Goal: Task Accomplishment & Management: Use online tool/utility

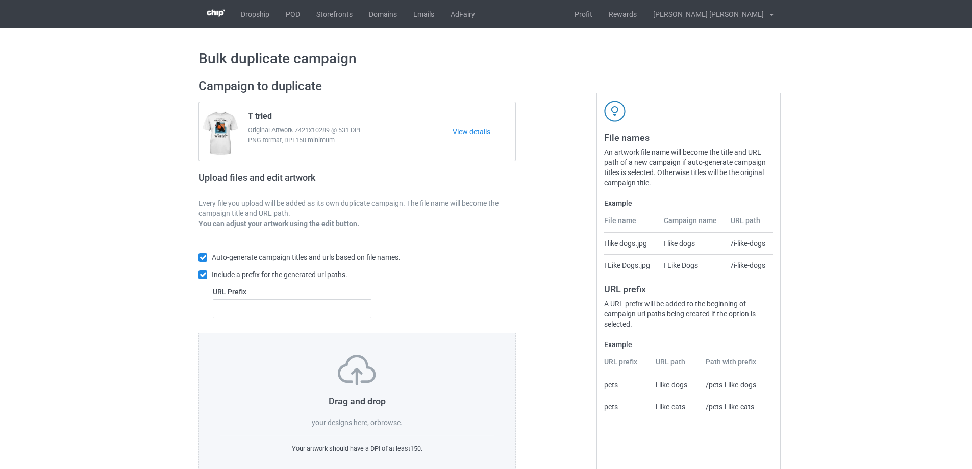
click at [397, 423] on label "browse" at bounding box center [388, 422] width 23 height 8
click at [0, 0] on input "browse" at bounding box center [0, 0] width 0 height 0
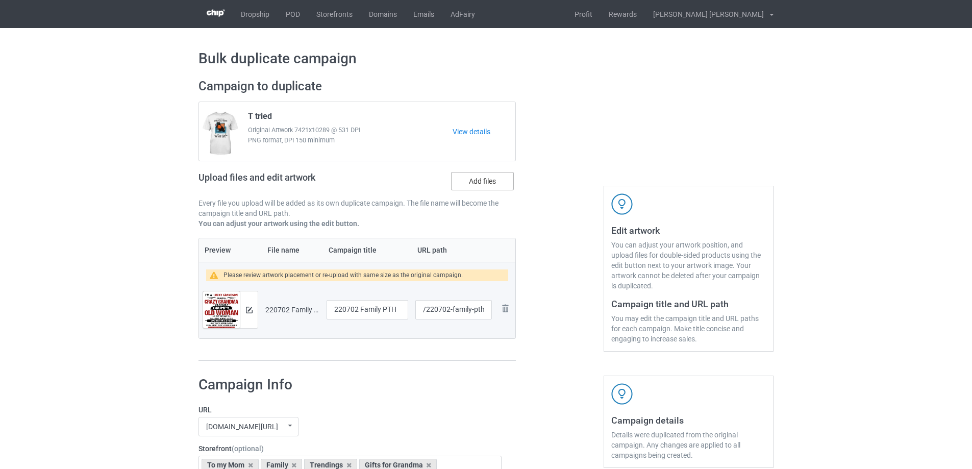
click at [489, 181] on label "Add files" at bounding box center [482, 181] width 63 height 18
click at [0, 0] on input "Add files" at bounding box center [0, 0] width 0 height 0
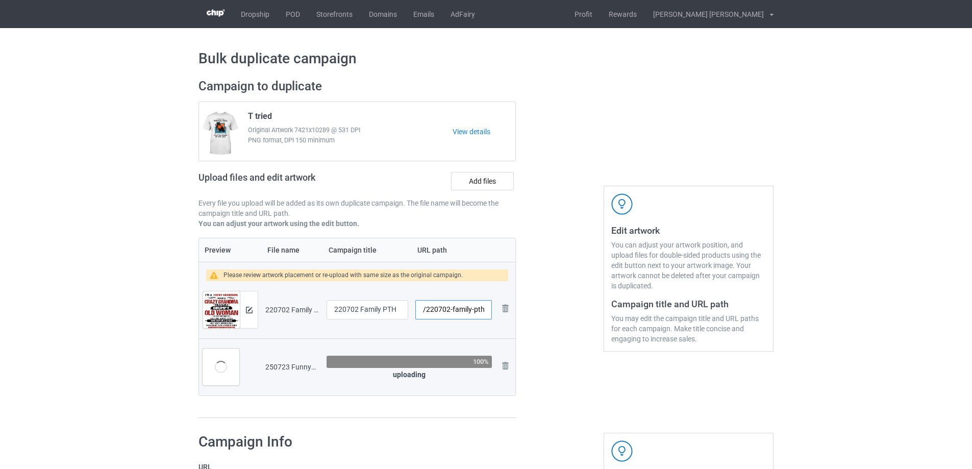
drag, startPoint x: 452, startPoint y: 311, endPoint x: 488, endPoint y: 315, distance: 36.9
click at [488, 315] on input "/220702-family-pth" at bounding box center [453, 309] width 77 height 19
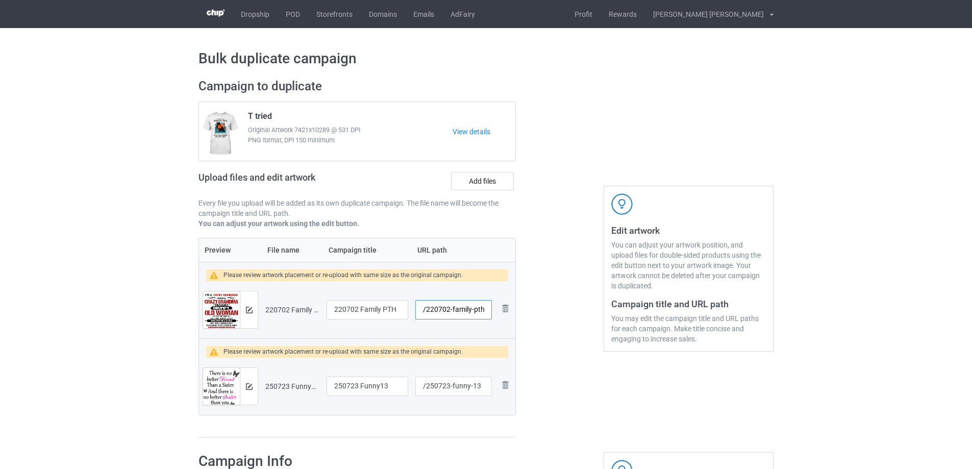
drag, startPoint x: 451, startPoint y: 314, endPoint x: 488, endPoint y: 314, distance: 37.2
click at [488, 314] on input "/220702-family-pth" at bounding box center [453, 309] width 77 height 19
type input "/220702-1"
drag, startPoint x: 452, startPoint y: 387, endPoint x: 491, endPoint y: 393, distance: 39.7
click at [491, 393] on input "/250723-funny-13" at bounding box center [453, 386] width 77 height 19
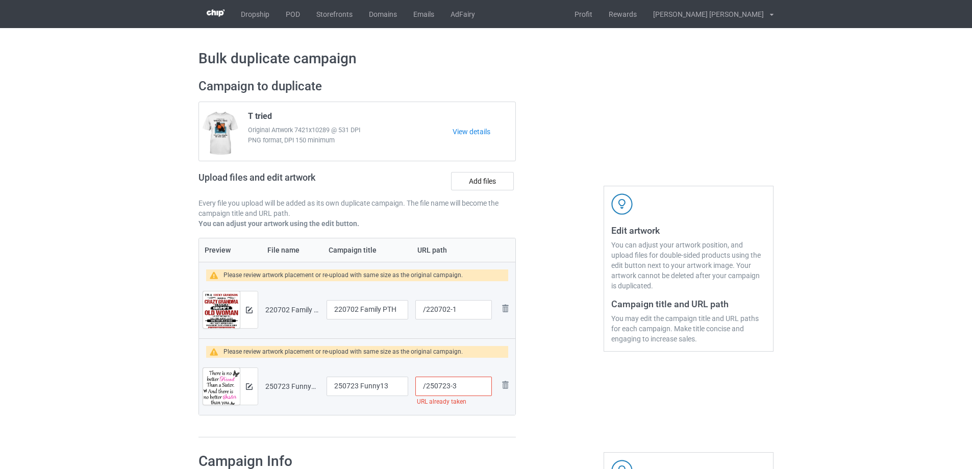
click at [454, 389] on input "/250723-3" at bounding box center [453, 386] width 77 height 19
click at [456, 387] on input "/250723-5" at bounding box center [453, 386] width 77 height 19
type input "/250723-8"
click at [252, 309] on img at bounding box center [249, 310] width 7 height 7
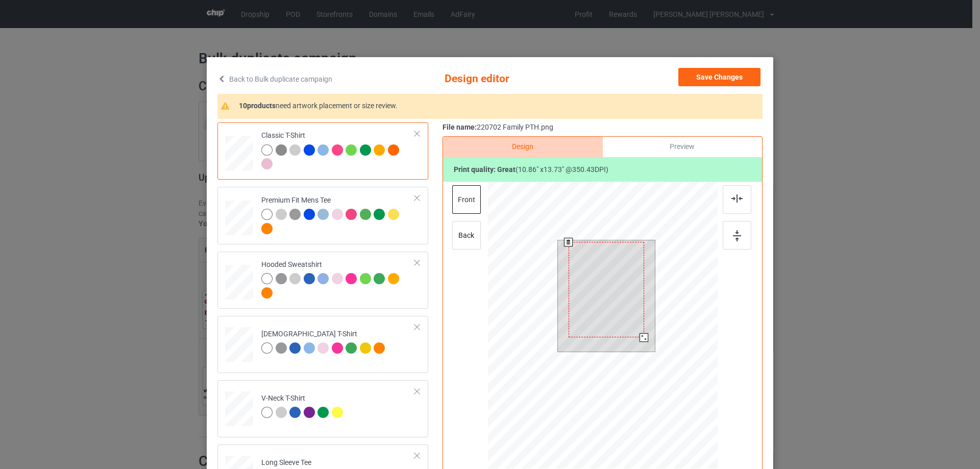
click at [639, 339] on div at bounding box center [643, 337] width 9 height 9
click at [641, 339] on div at bounding box center [644, 338] width 9 height 9
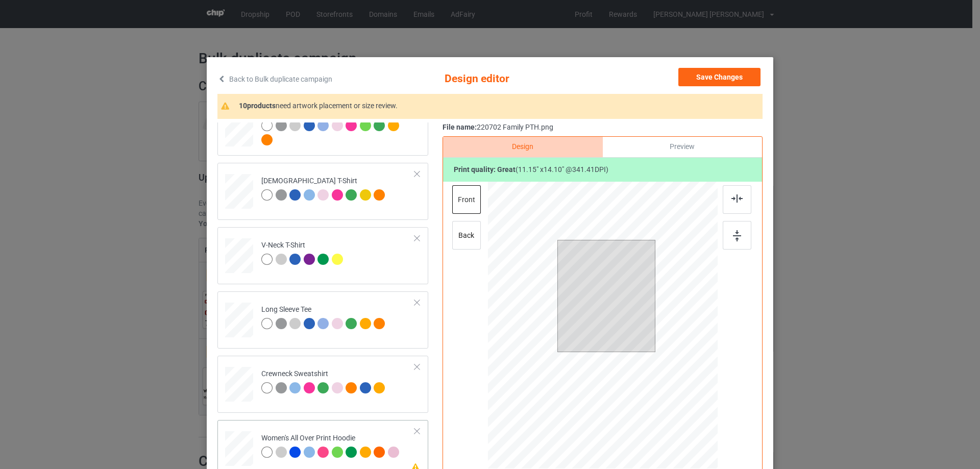
scroll to position [255, 0]
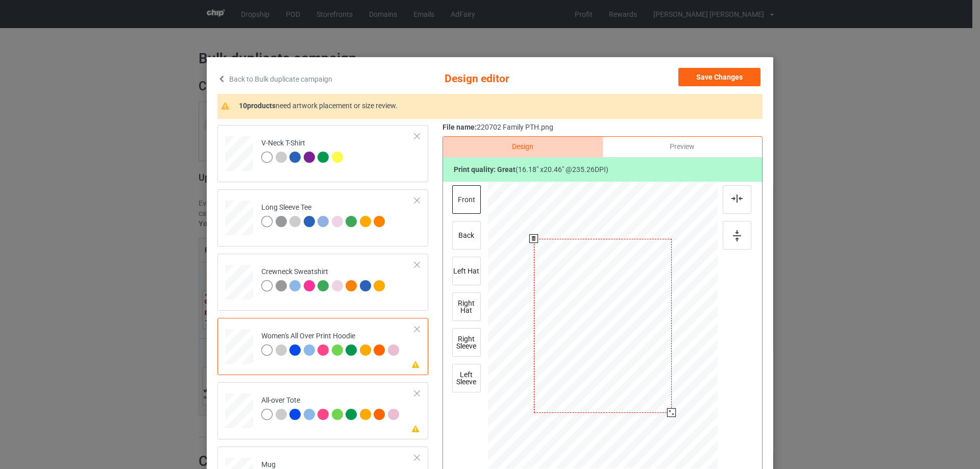
scroll to position [51, 0]
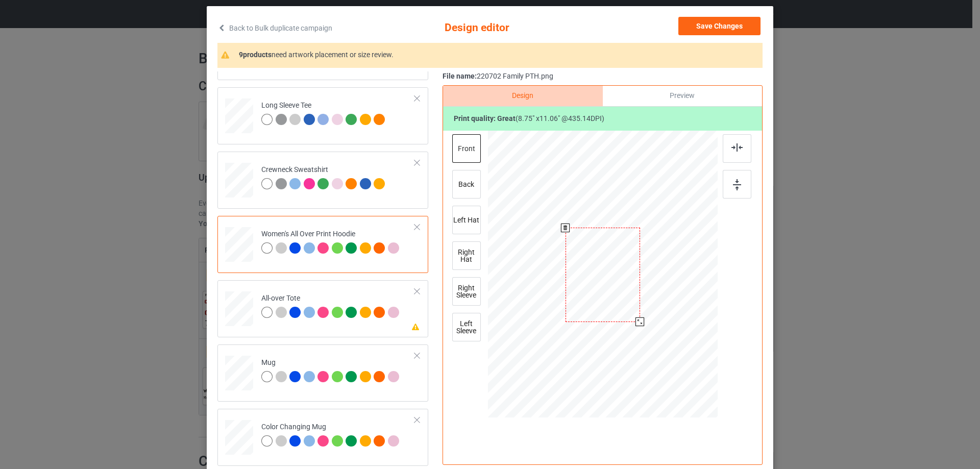
drag, startPoint x: 669, startPoint y: 364, endPoint x: 649, endPoint y: 310, distance: 57.6
click at [649, 310] on div at bounding box center [603, 275] width 230 height 260
drag, startPoint x: 619, startPoint y: 314, endPoint x: 619, endPoint y: 278, distance: 35.7
click at [619, 278] on div at bounding box center [602, 239] width 74 height 94
click at [732, 149] on img at bounding box center [736, 147] width 11 height 8
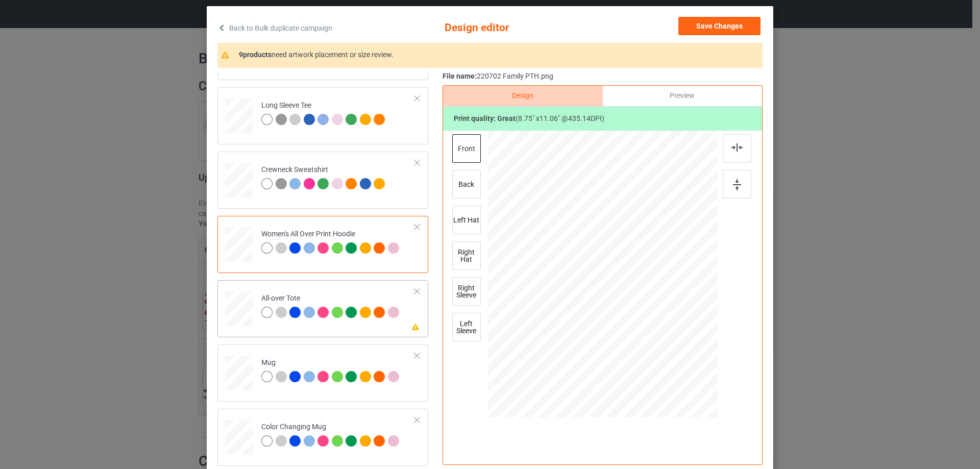
scroll to position [357, 0]
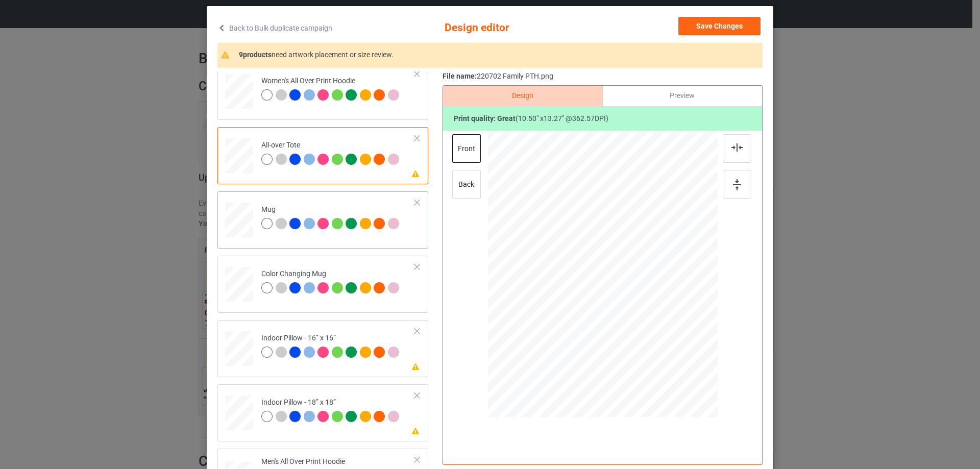
click at [698, 320] on div at bounding box center [701, 318] width 9 height 9
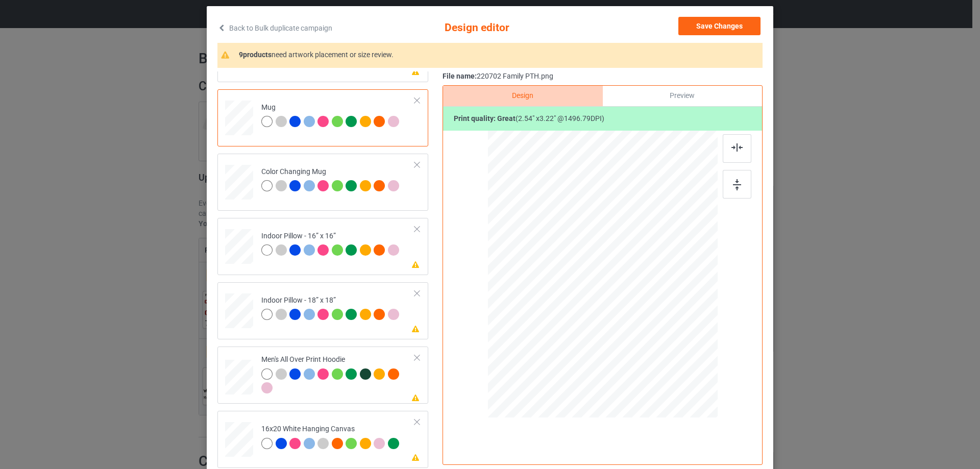
drag, startPoint x: 228, startPoint y: 250, endPoint x: 486, endPoint y: 287, distance: 260.8
drag, startPoint x: 669, startPoint y: 361, endPoint x: 667, endPoint y: 353, distance: 7.9
click at [667, 353] on div at bounding box center [666, 355] width 9 height 9
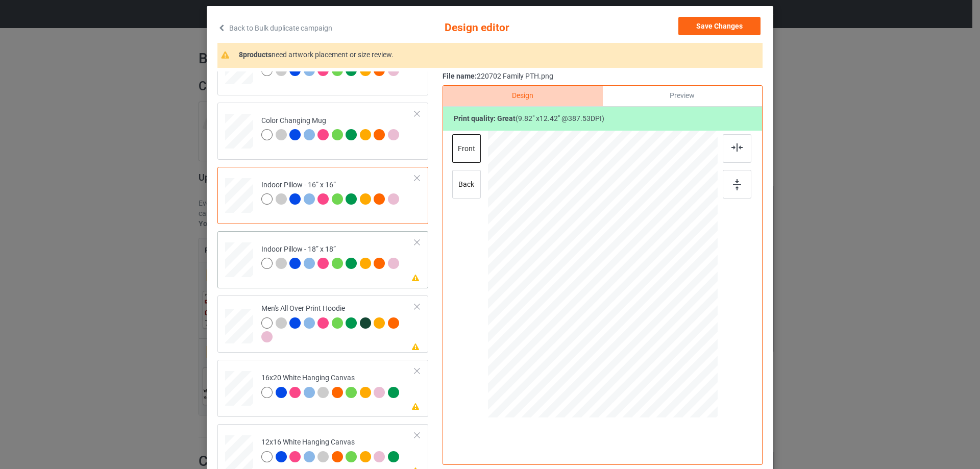
drag, startPoint x: 238, startPoint y: 270, endPoint x: 255, endPoint y: 274, distance: 17.2
drag, startPoint x: 666, startPoint y: 361, endPoint x: 666, endPoint y: 354, distance: 6.7
click at [666, 354] on div at bounding box center [668, 357] width 9 height 9
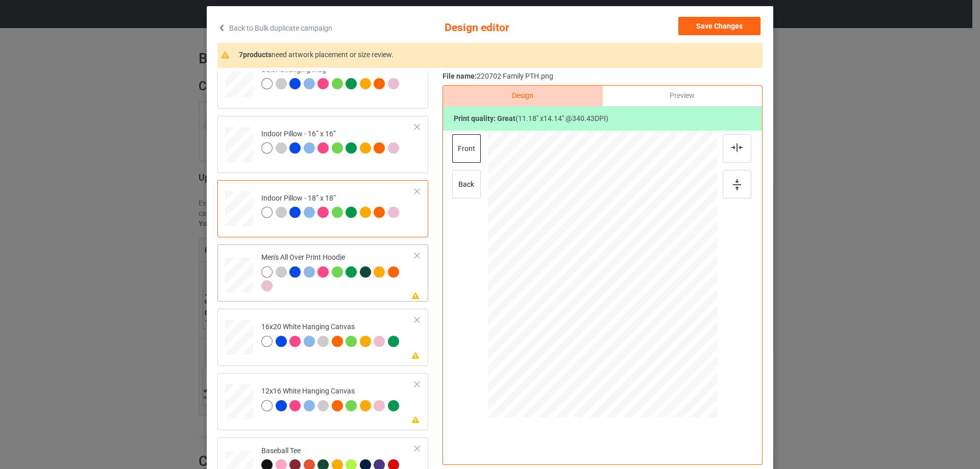
drag, startPoint x: 250, startPoint y: 279, endPoint x: 288, endPoint y: 285, distance: 38.7
click at [250, 279] on td at bounding box center [240, 272] width 31 height 49
drag, startPoint x: 671, startPoint y: 365, endPoint x: 625, endPoint y: 312, distance: 70.9
click at [643, 318] on div at bounding box center [603, 274] width 230 height 244
drag, startPoint x: 609, startPoint y: 283, endPoint x: 611, endPoint y: 276, distance: 7.4
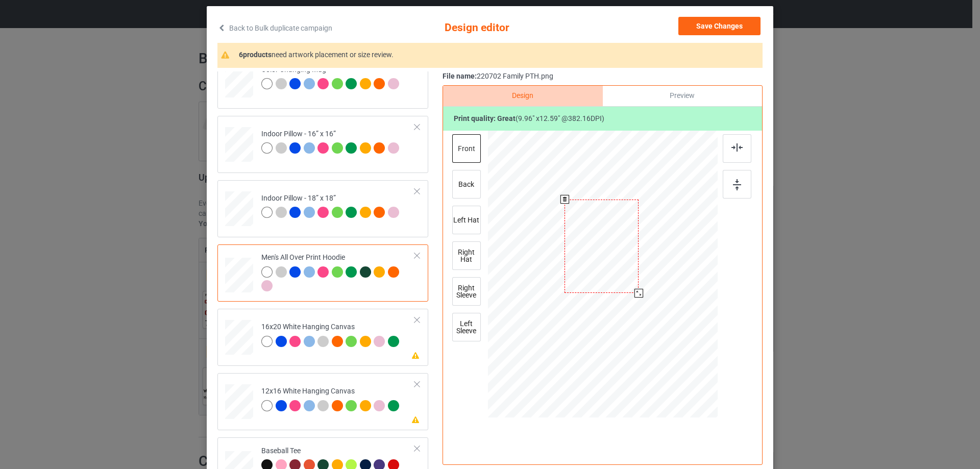
click at [611, 276] on div at bounding box center [601, 245] width 74 height 93
drag, startPoint x: 636, startPoint y: 294, endPoint x: 632, endPoint y: 284, distance: 10.5
click at [635, 291] on div at bounding box center [637, 291] width 9 height 9
click at [618, 267] on div at bounding box center [601, 247] width 71 height 90
click at [736, 156] on div at bounding box center [736, 148] width 29 height 29
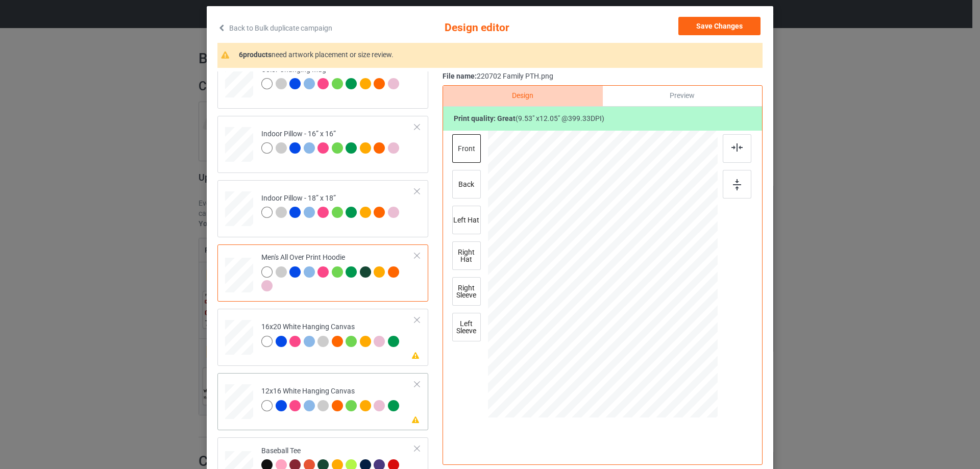
scroll to position [765, 0]
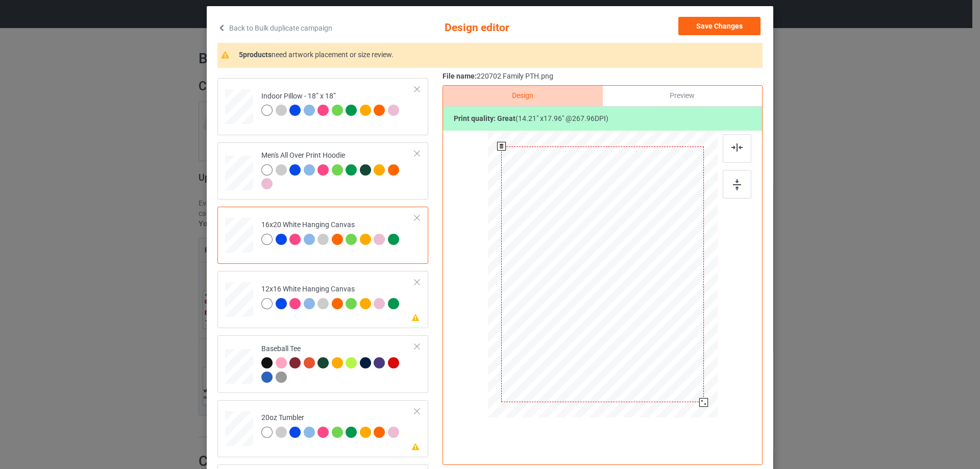
click at [701, 402] on div at bounding box center [703, 402] width 9 height 9
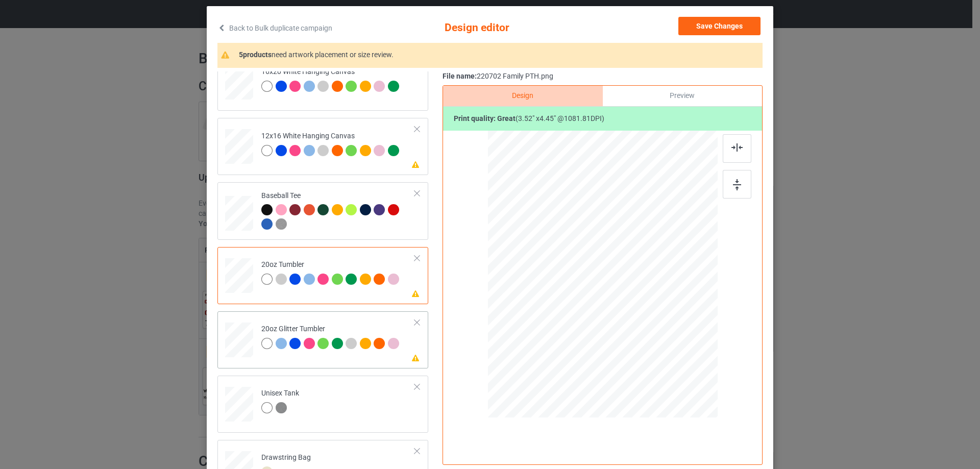
click at [256, 328] on td "Please review artwork placement 20oz Glitter Tumbler" at bounding box center [338, 337] width 165 height 45
drag, startPoint x: 584, startPoint y: 312, endPoint x: 587, endPoint y: 318, distance: 7.1
click at [587, 318] on div at bounding box center [591, 316] width 9 height 9
click at [567, 296] on div at bounding box center [550, 263] width 85 height 108
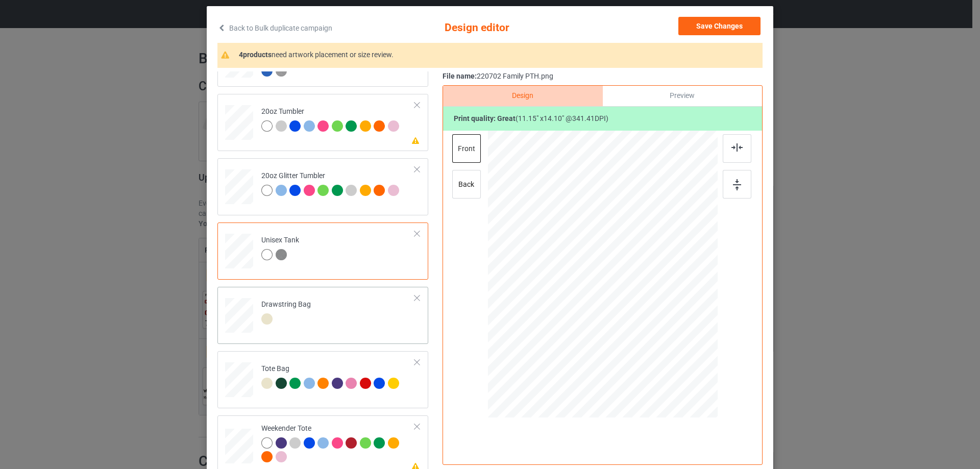
scroll to position [1074, 0]
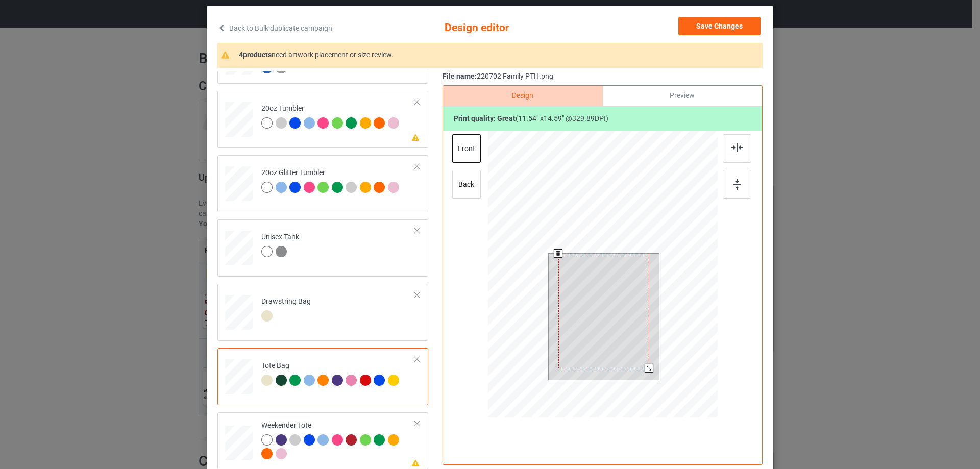
click at [648, 388] on div at bounding box center [603, 276] width 230 height 290
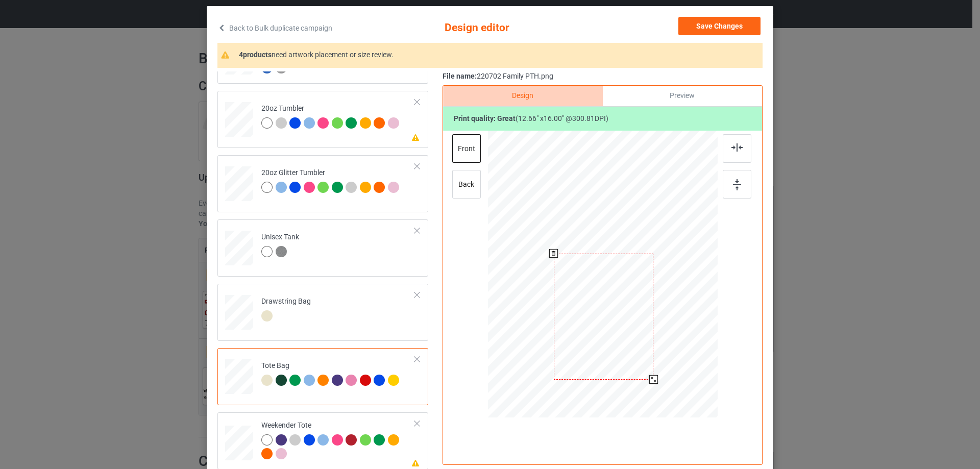
scroll to position [120, 0]
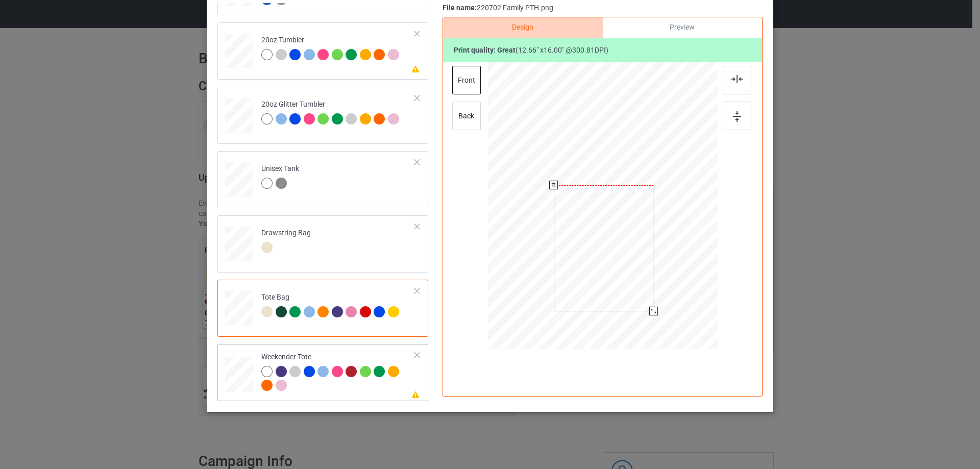
drag, startPoint x: 667, startPoint y: 292, endPoint x: 649, endPoint y: 256, distance: 40.2
click at [649, 256] on div at bounding box center [602, 206] width 229 height 148
click at [622, 236] on div at bounding box center [601, 202] width 89 height 112
click at [735, 78] on img at bounding box center [736, 79] width 11 height 8
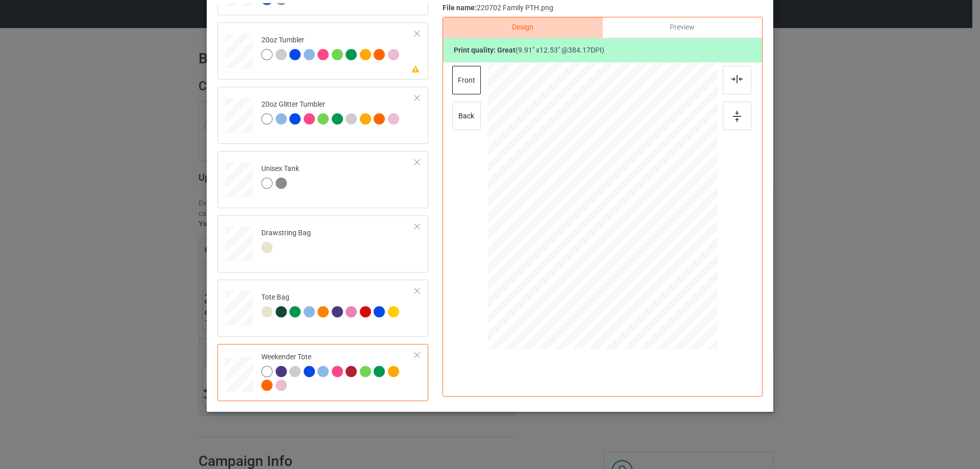
scroll to position [18, 0]
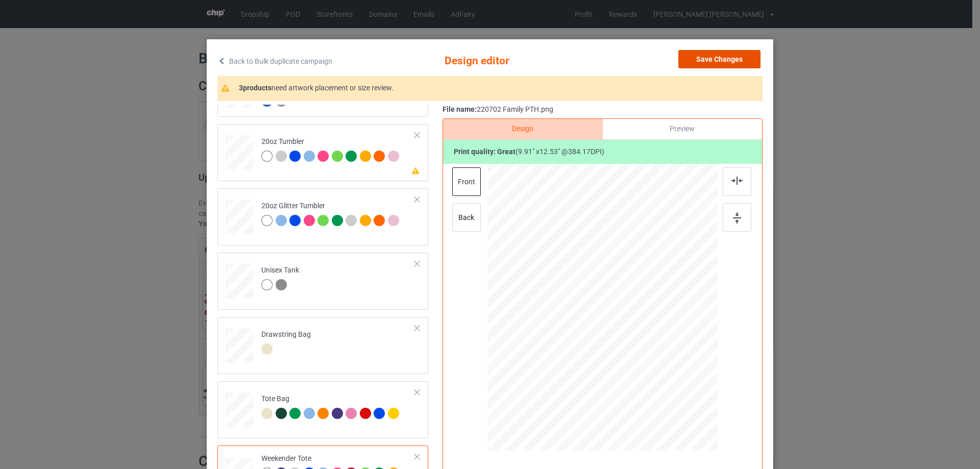
click at [729, 61] on button "Save Changes" at bounding box center [719, 59] width 82 height 18
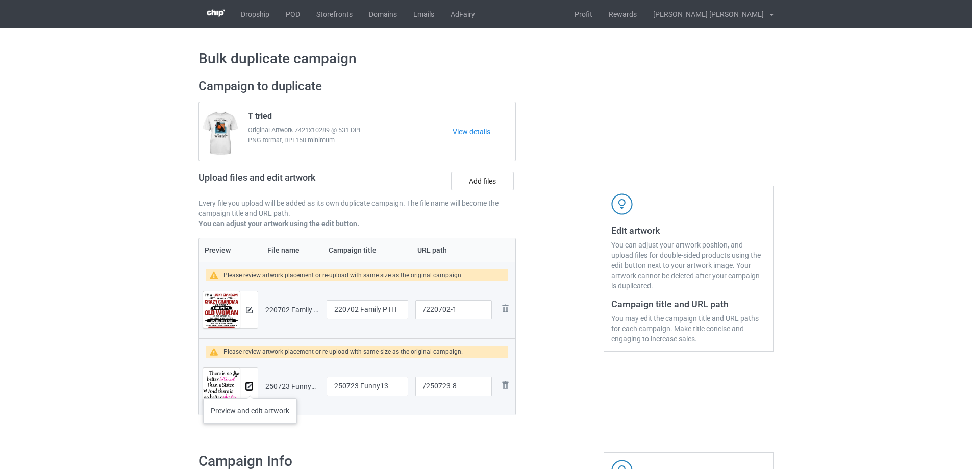
click at [250, 388] on img at bounding box center [249, 386] width 7 height 7
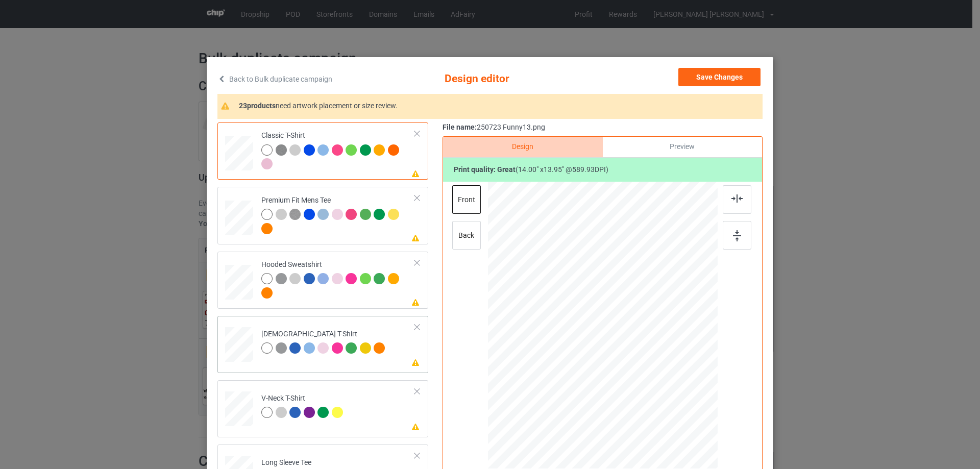
scroll to position [102, 0]
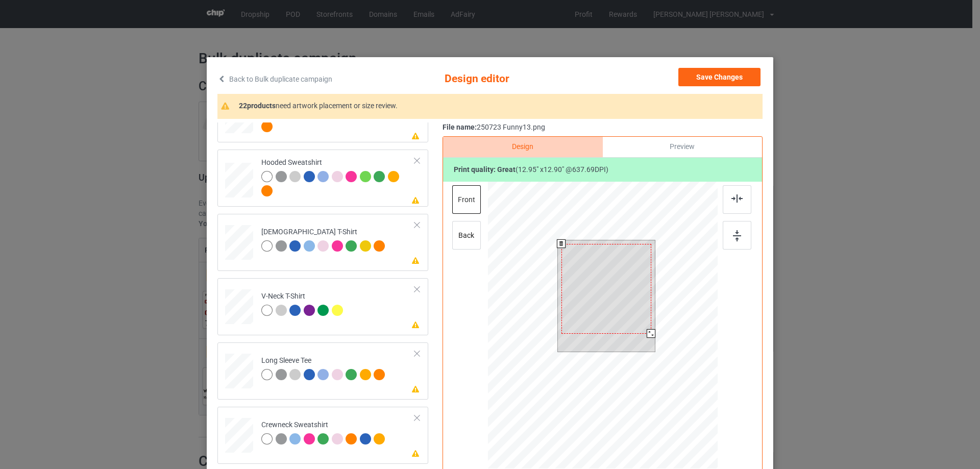
click at [647, 333] on div at bounding box center [650, 333] width 9 height 9
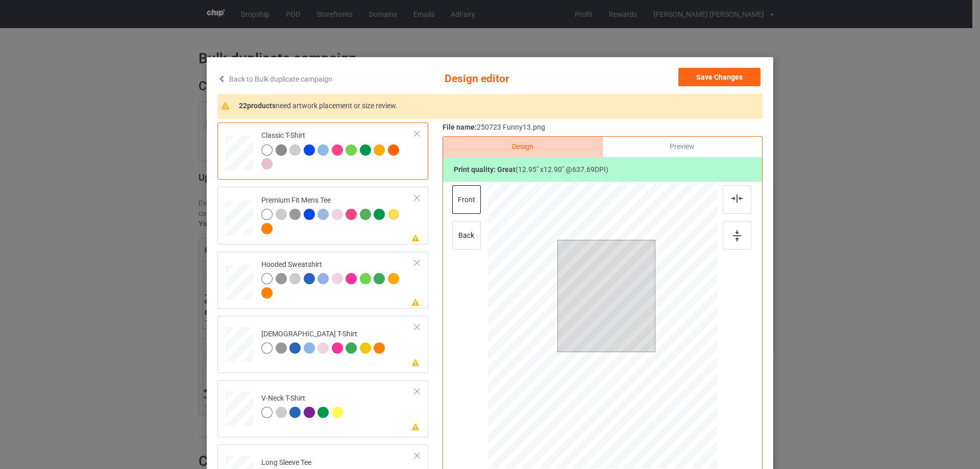
drag, startPoint x: 241, startPoint y: 236, endPoint x: 312, endPoint y: 248, distance: 71.5
click at [242, 173] on div at bounding box center [239, 155] width 28 height 38
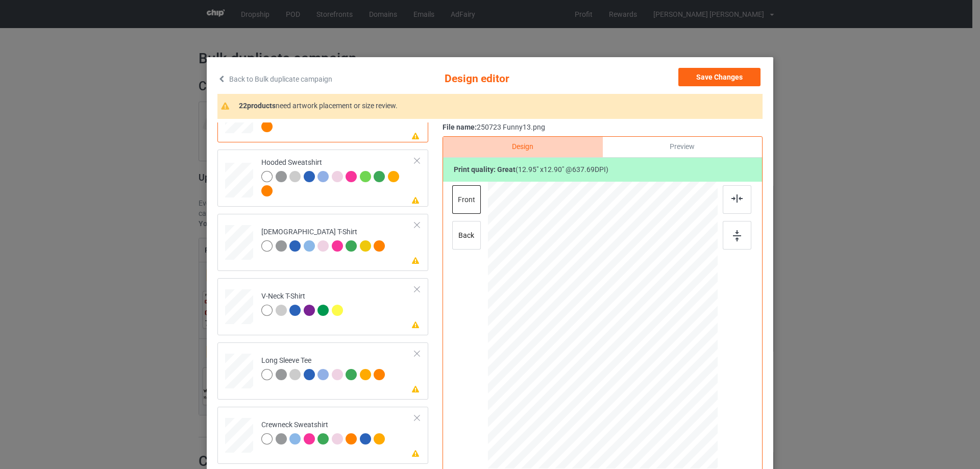
scroll to position [255, 0]
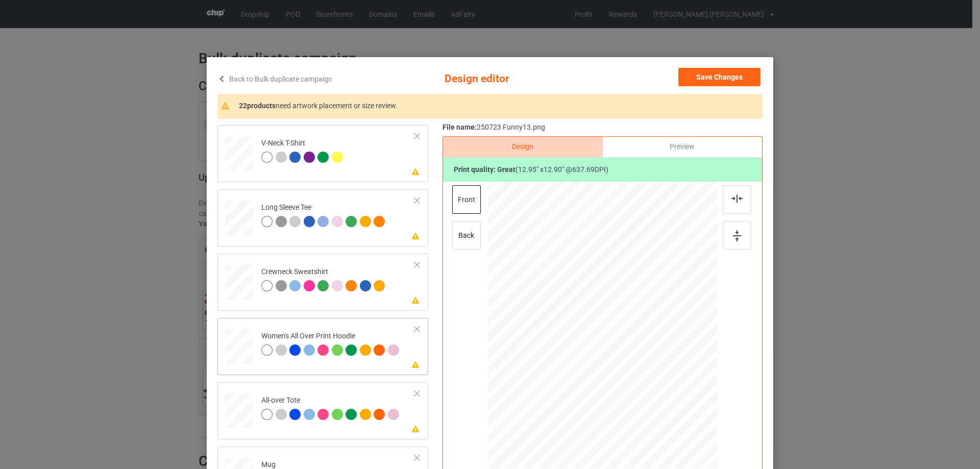
drag, startPoint x: 668, startPoint y: 394, endPoint x: 657, endPoint y: 352, distance: 43.8
click at [657, 352] on div at bounding box center [603, 326] width 230 height 260
drag, startPoint x: 591, startPoint y: 344, endPoint x: 596, endPoint y: 312, distance: 32.0
click at [596, 312] on div at bounding box center [607, 294] width 90 height 90
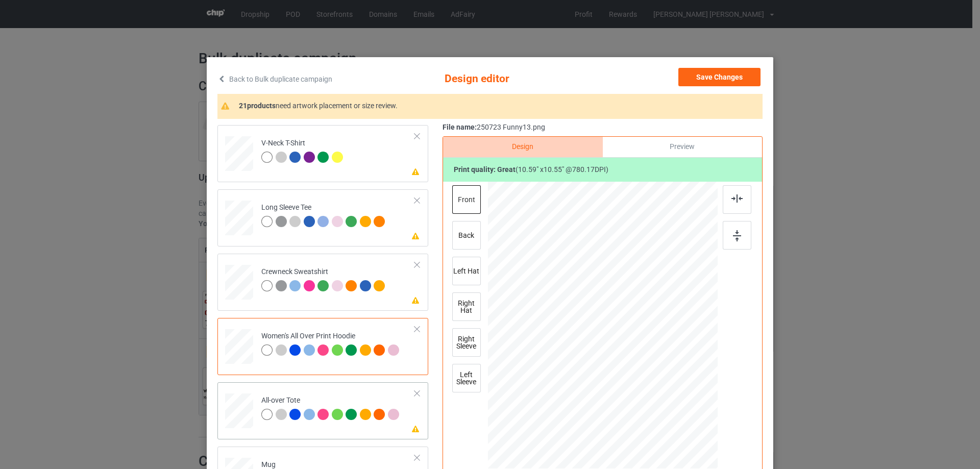
scroll to position [357, 0]
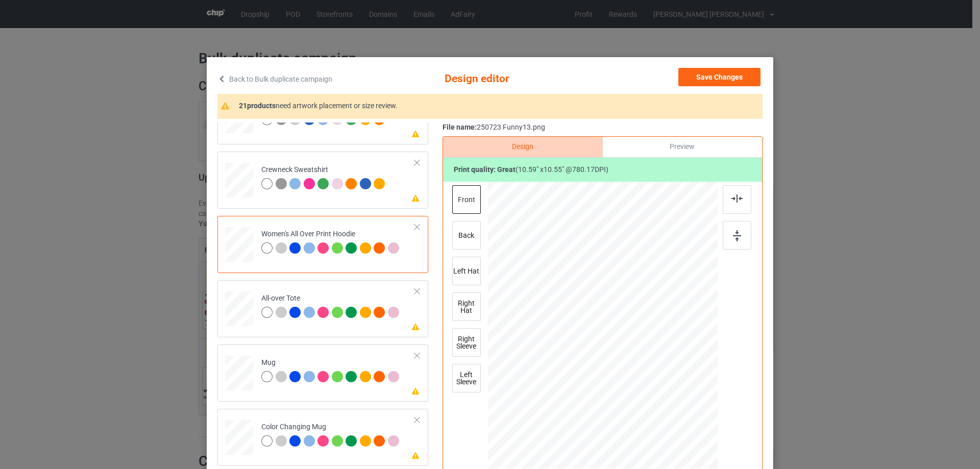
drag, startPoint x: 243, startPoint y: 317, endPoint x: 557, endPoint y: 358, distance: 316.3
drag, startPoint x: 668, startPoint y: 394, endPoint x: 677, endPoint y: 414, distance: 21.5
click at [677, 414] on div at bounding box center [603, 325] width 230 height 230
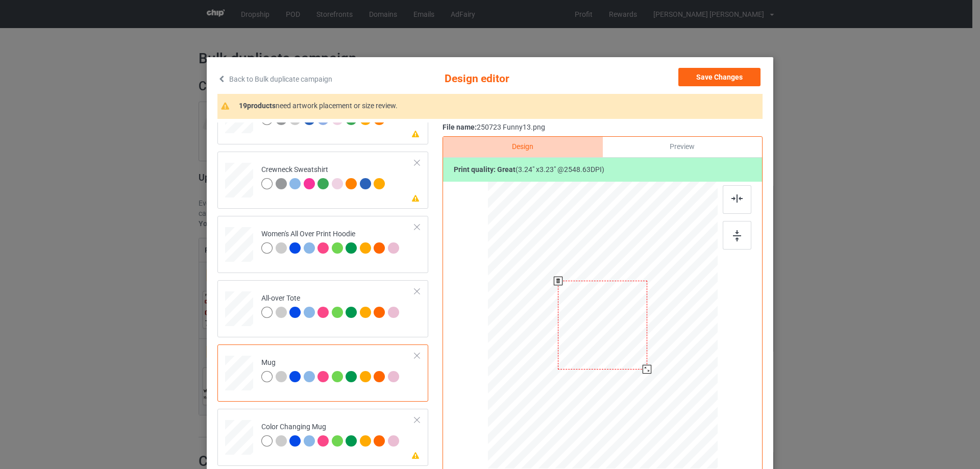
drag, startPoint x: 667, startPoint y: 394, endPoint x: 643, endPoint y: 370, distance: 34.3
click at [643, 370] on div at bounding box center [646, 369] width 9 height 9
drag, startPoint x: 635, startPoint y: 335, endPoint x: 646, endPoint y: 337, distance: 11.9
click at [646, 337] on div at bounding box center [663, 324] width 89 height 89
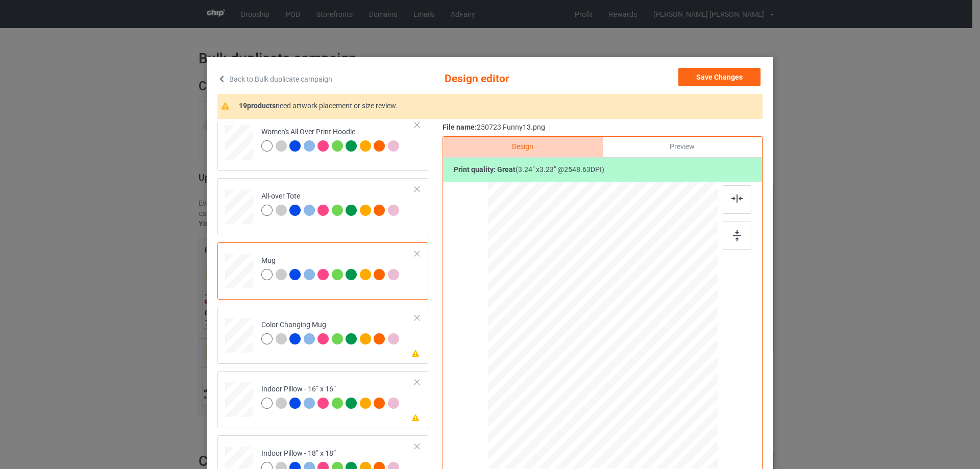
scroll to position [510, 0]
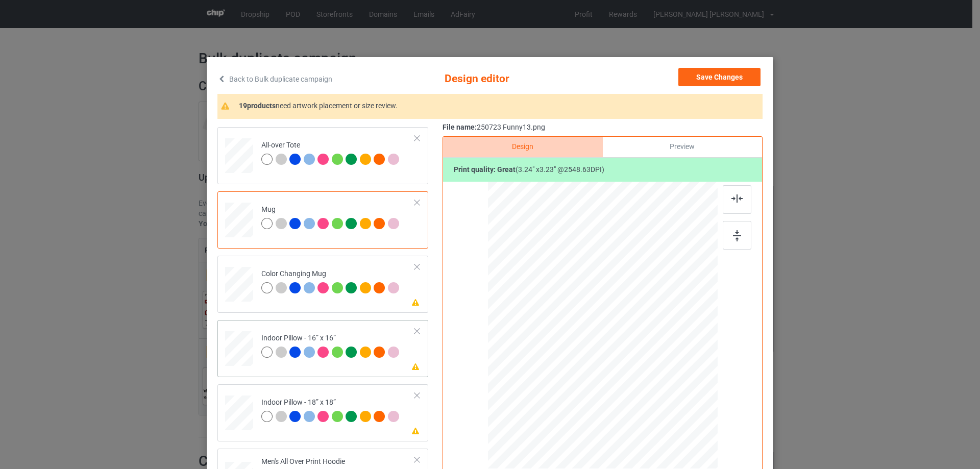
drag, startPoint x: 239, startPoint y: 360, endPoint x: 279, endPoint y: 360, distance: 39.3
drag, startPoint x: 668, startPoint y: 396, endPoint x: 672, endPoint y: 405, distance: 9.6
click at [673, 405] on div at bounding box center [677, 400] width 9 height 9
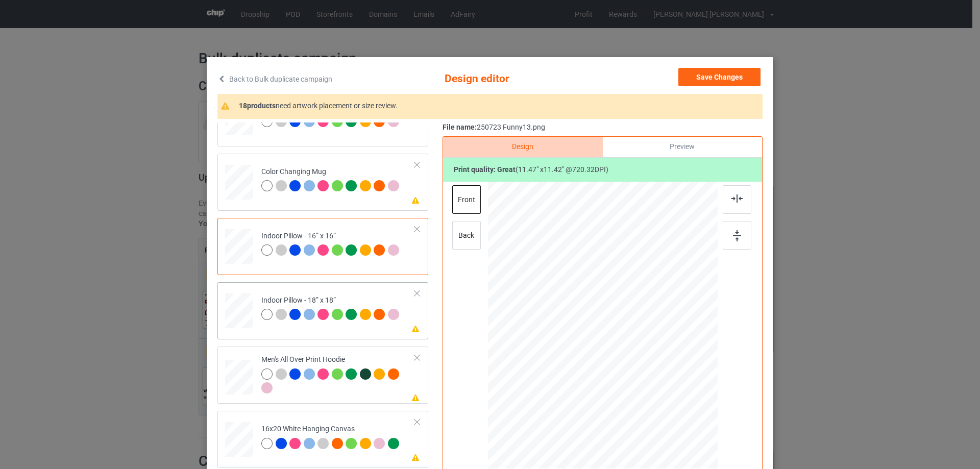
drag, startPoint x: 668, startPoint y: 394, endPoint x: 673, endPoint y: 404, distance: 11.0
click at [674, 404] on div at bounding box center [678, 401] width 9 height 9
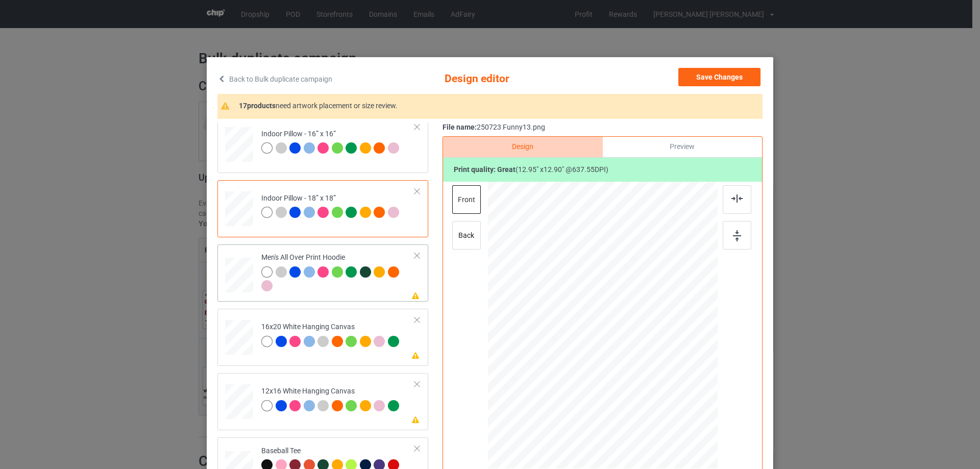
drag, startPoint x: 666, startPoint y: 393, endPoint x: 632, endPoint y: 352, distance: 54.0
click at [647, 354] on div at bounding box center [603, 325] width 230 height 244
drag, startPoint x: 632, startPoint y: 352, endPoint x: 633, endPoint y: 328, distance: 23.5
click at [633, 328] on div at bounding box center [603, 302] width 80 height 80
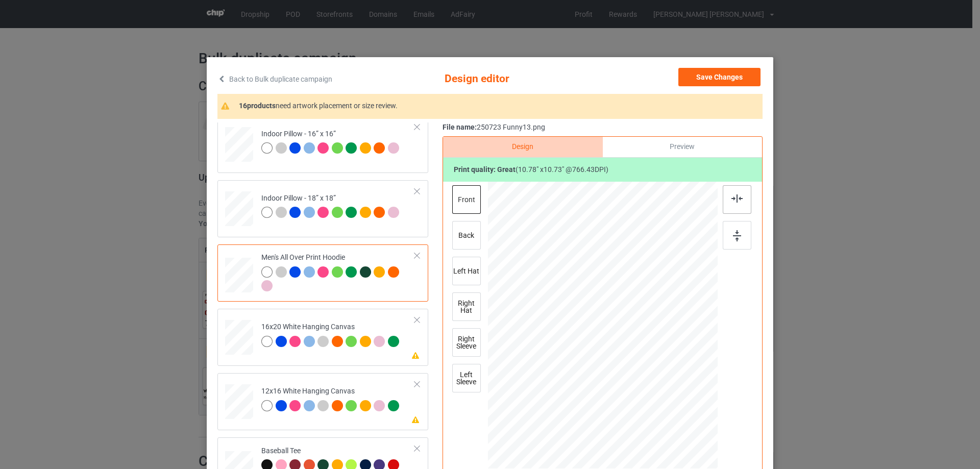
click at [736, 203] on img at bounding box center [736, 198] width 11 height 8
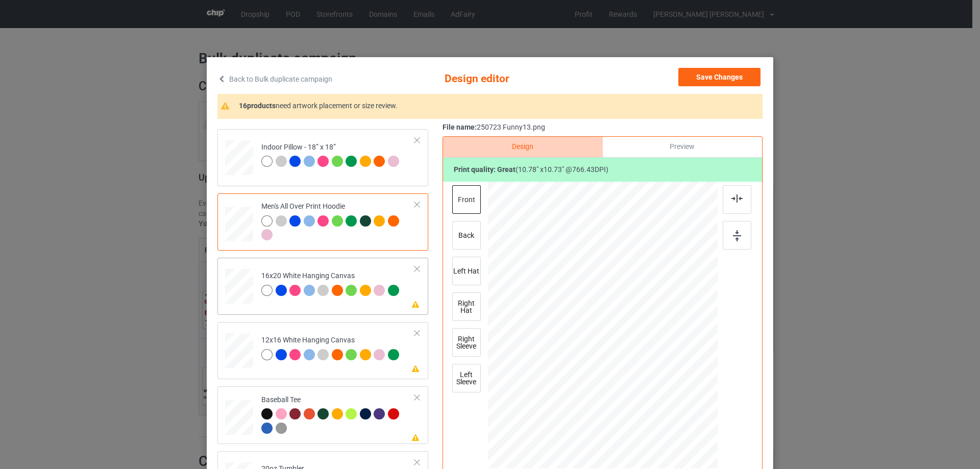
click at [697, 441] on div at bounding box center [603, 325] width 230 height 287
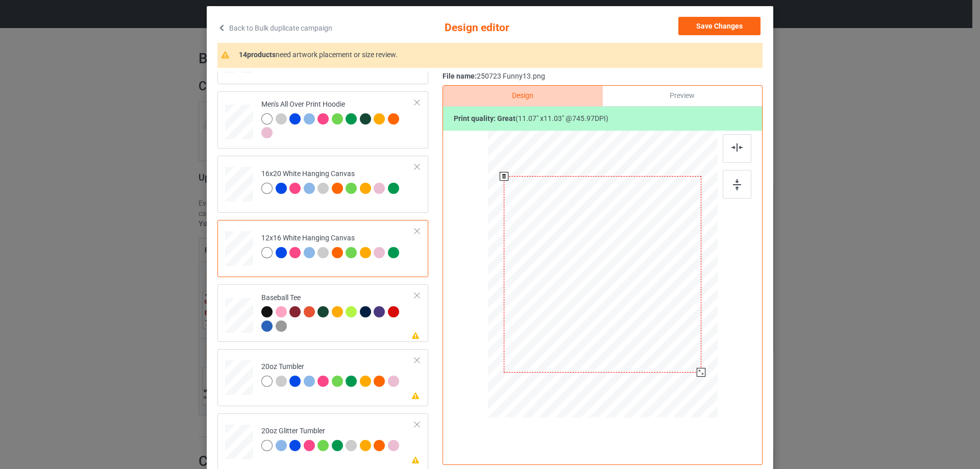
drag, startPoint x: 664, startPoint y: 339, endPoint x: 684, endPoint y: 385, distance: 49.8
click at [684, 385] on div at bounding box center [602, 274] width 216 height 287
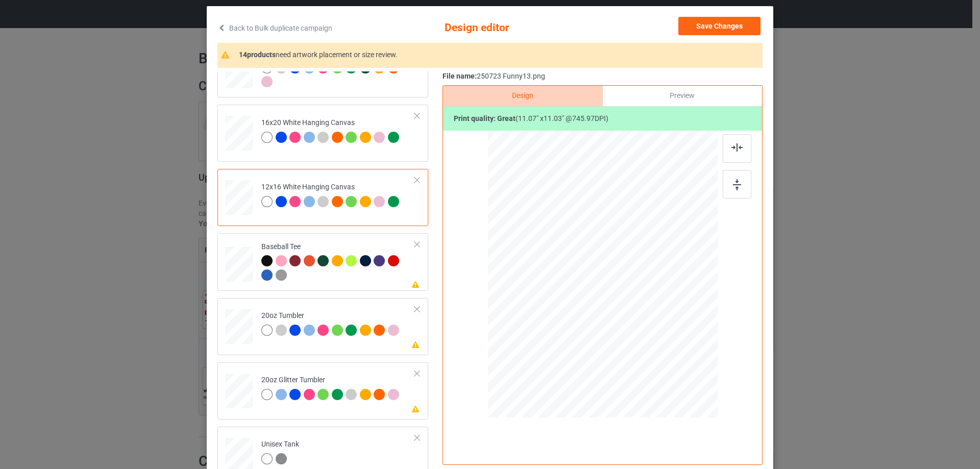
scroll to position [918, 0]
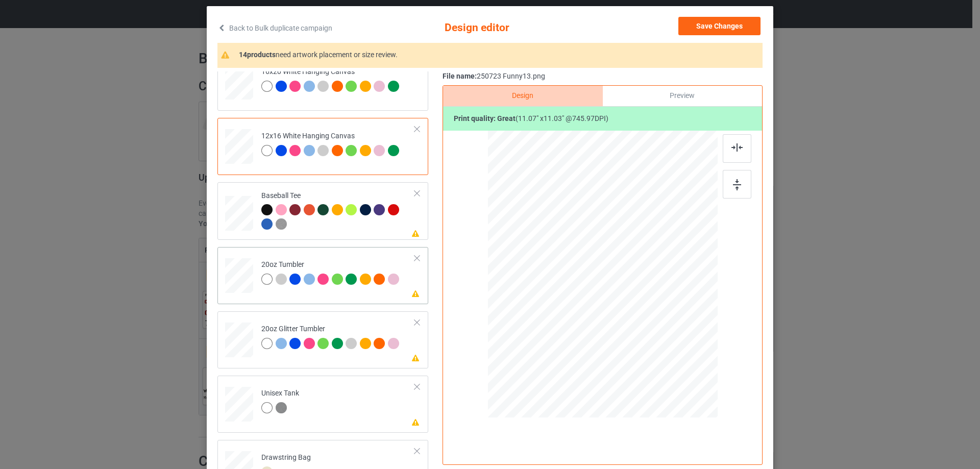
drag, startPoint x: 663, startPoint y: 339, endPoint x: 638, endPoint y: 320, distance: 31.7
click at [641, 320] on div at bounding box center [645, 317] width 9 height 9
drag, startPoint x: 581, startPoint y: 305, endPoint x: 573, endPoint y: 304, distance: 7.7
click at [573, 304] on div at bounding box center [552, 271] width 86 height 85
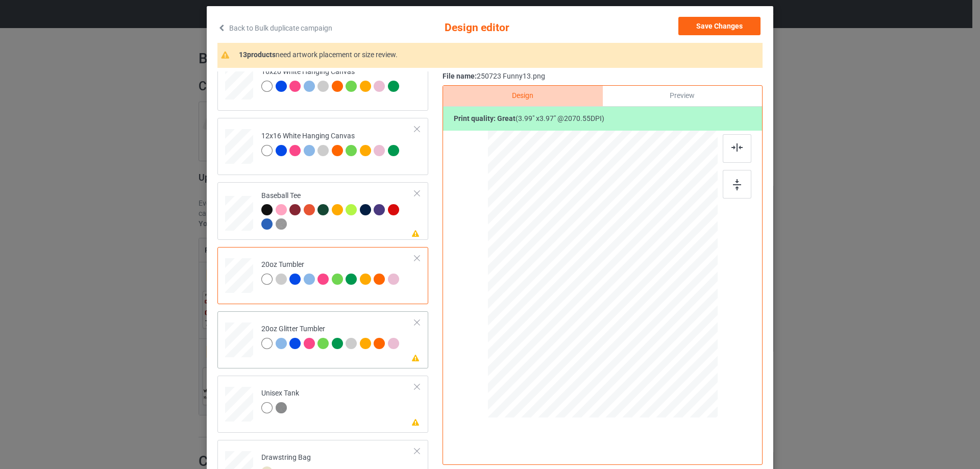
scroll to position [1020, 0]
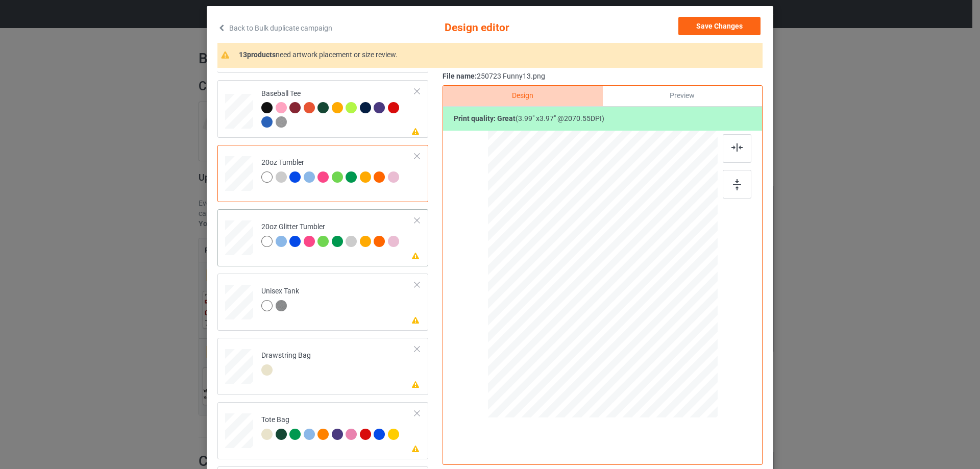
drag, startPoint x: 667, startPoint y: 341, endPoint x: 639, endPoint y: 320, distance: 34.6
click at [640, 320] on div at bounding box center [644, 315] width 9 height 9
drag, startPoint x: 615, startPoint y: 305, endPoint x: 564, endPoint y: 293, distance: 52.7
click at [564, 293] on div at bounding box center [550, 262] width 83 height 83
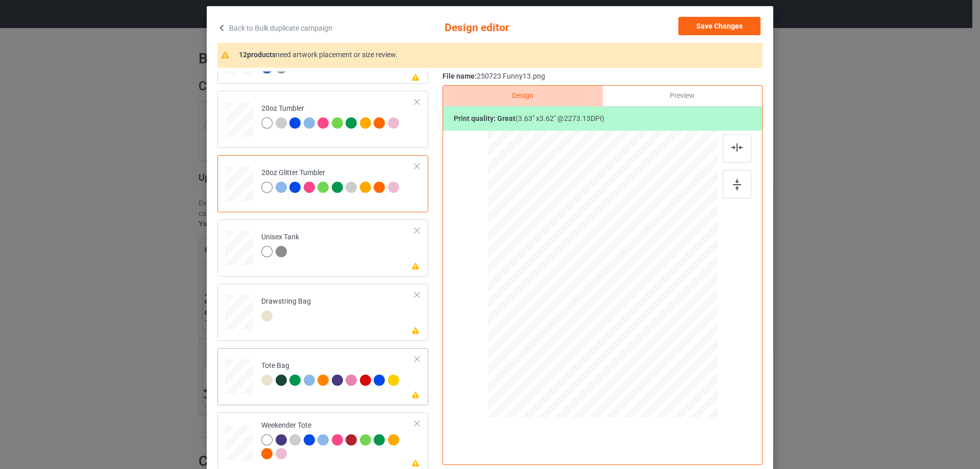
scroll to position [102, 0]
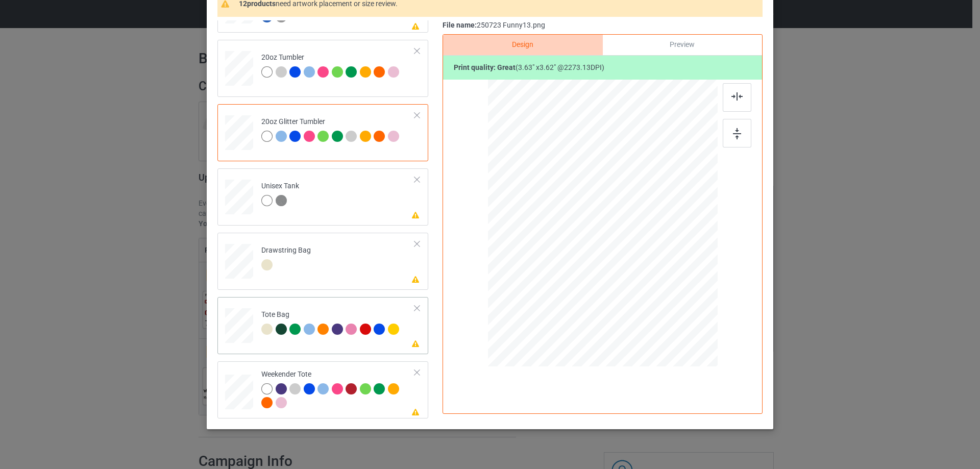
drag, startPoint x: 238, startPoint y: 333, endPoint x: 288, endPoint y: 344, distance: 51.2
drag, startPoint x: 666, startPoint y: 292, endPoint x: 655, endPoint y: 274, distance: 21.4
click at [655, 274] on div at bounding box center [656, 276] width 9 height 9
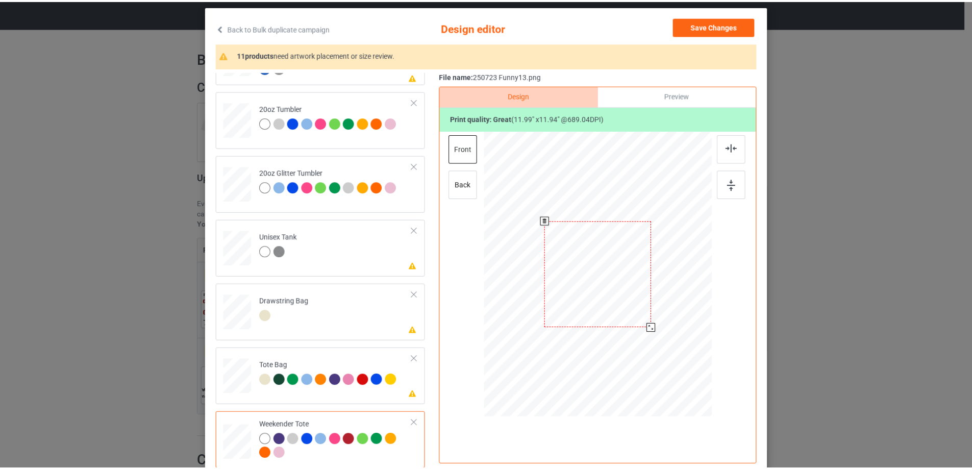
scroll to position [0, 0]
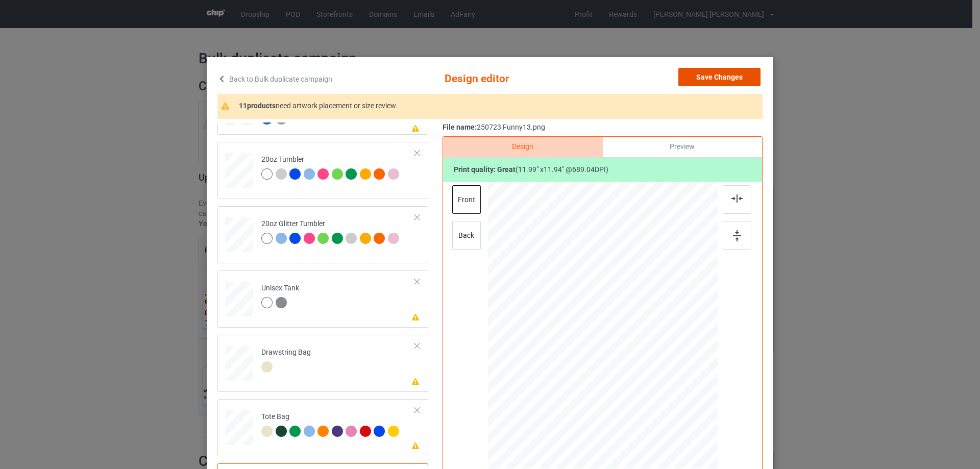
click at [716, 83] on button "Save Changes" at bounding box center [719, 77] width 82 height 18
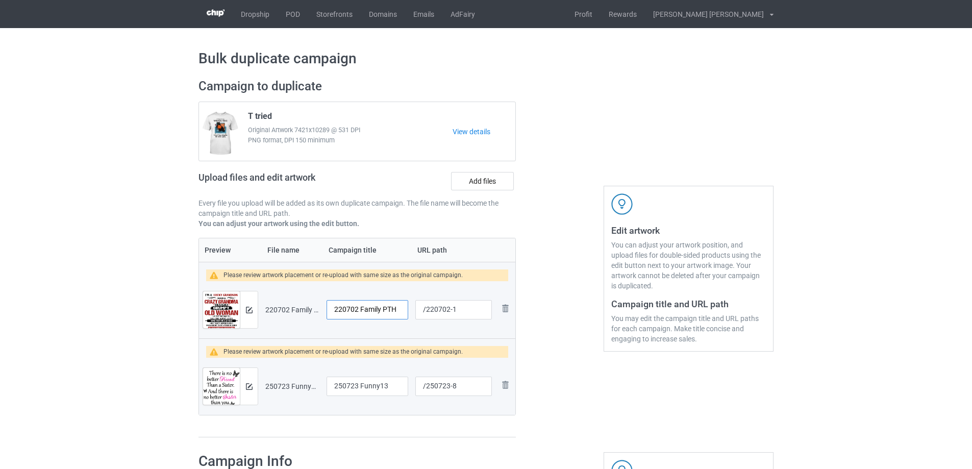
click at [388, 313] on input "220702 Family PTH" at bounding box center [368, 309] width 82 height 19
type input "I'm a lucky grandson"
drag, startPoint x: 391, startPoint y: 386, endPoint x: 286, endPoint y: 370, distance: 106.3
click at [286, 370] on tr "Preview and edit artwork 250723 Funny13.png 250723 Funny13 /250723-8 Remove file" at bounding box center [357, 386] width 316 height 57
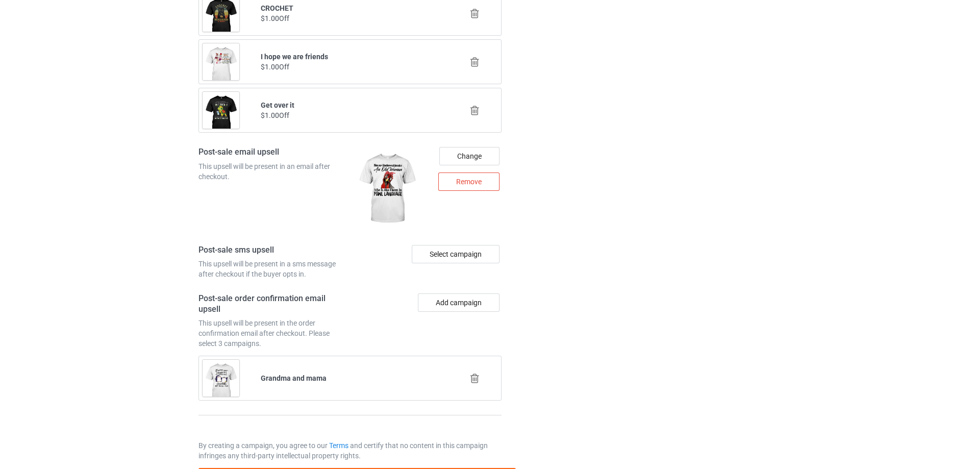
scroll to position [1374, 0]
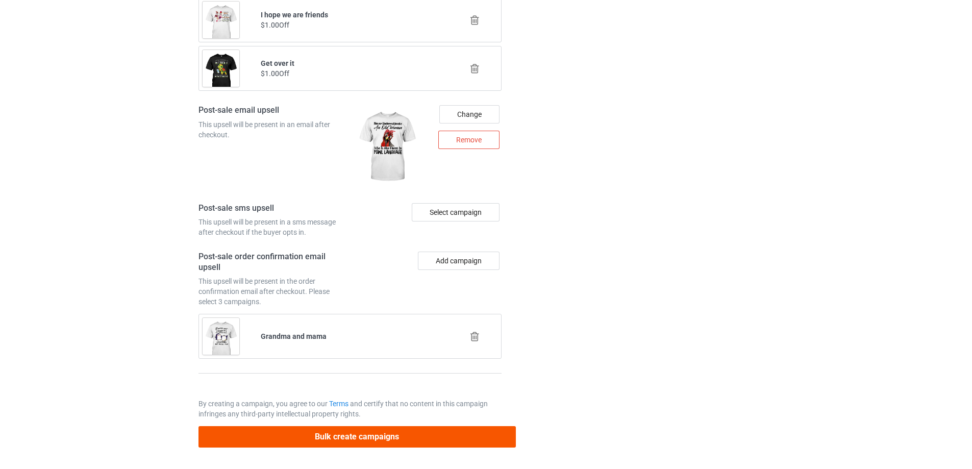
type input "Friend"
click at [476, 435] on button "Bulk create campaigns" at bounding box center [356, 436] width 317 height 21
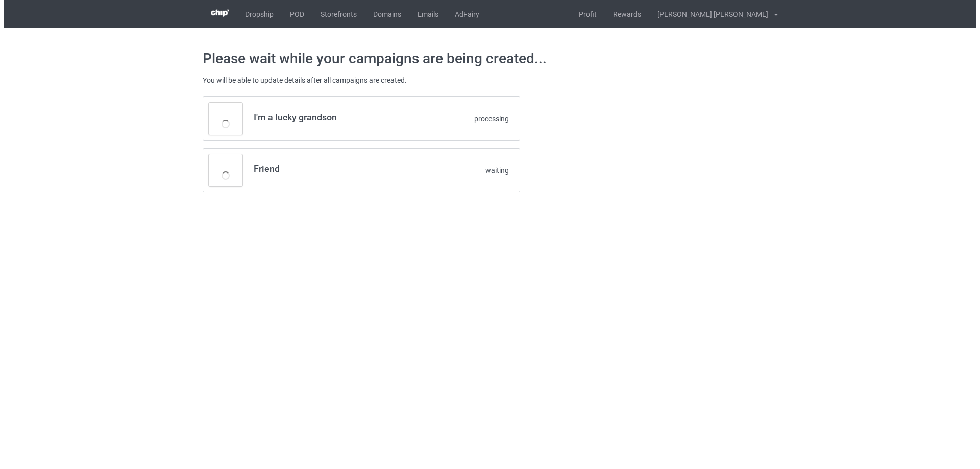
scroll to position [0, 0]
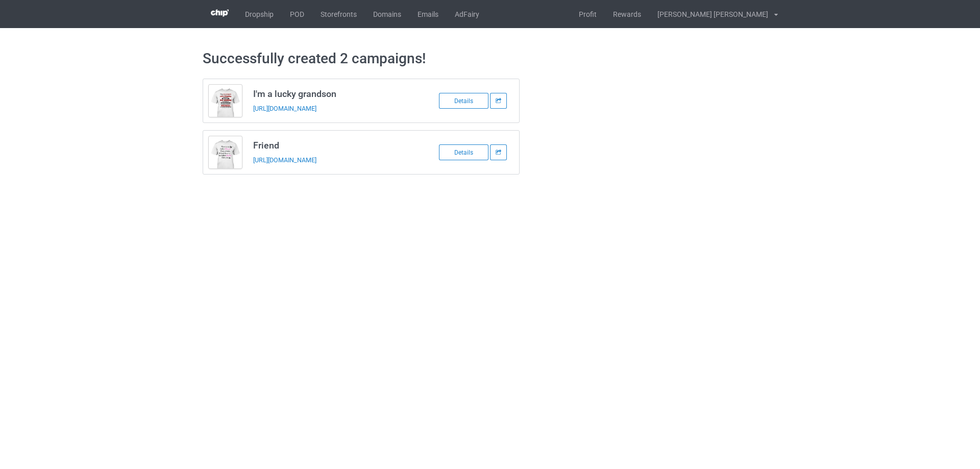
drag, startPoint x: 251, startPoint y: 93, endPoint x: 399, endPoint y: 165, distance: 165.4
click at [399, 165] on div "I'm a lucky grandson [URL][DOMAIN_NAME] Details Friend [URL][DOMAIN_NAME] Detai…" at bounding box center [361, 127] width 317 height 96
copy div "I'm a lucky grandson [URL][DOMAIN_NAME] Details Friend [URL][DOMAIN_NAME]"
click at [303, 9] on link "POD" at bounding box center [297, 14] width 31 height 28
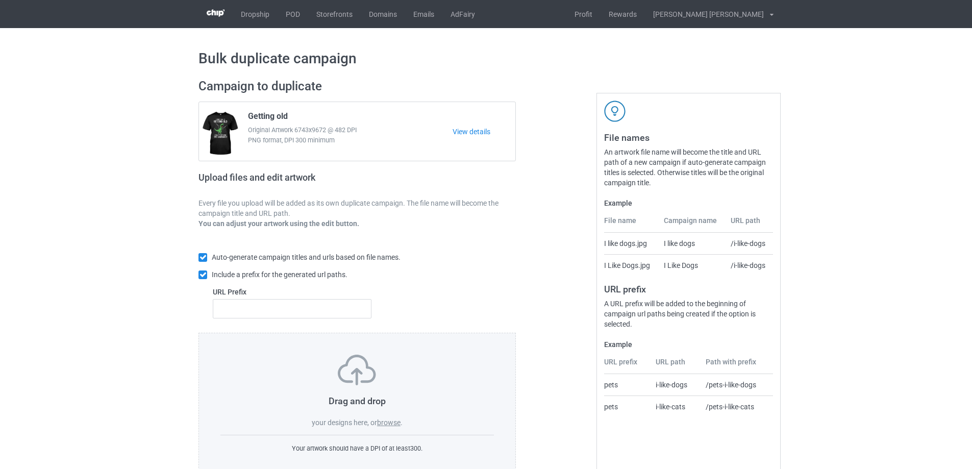
click at [392, 423] on label "browse" at bounding box center [388, 422] width 23 height 8
click at [0, 0] on input "browse" at bounding box center [0, 0] width 0 height 0
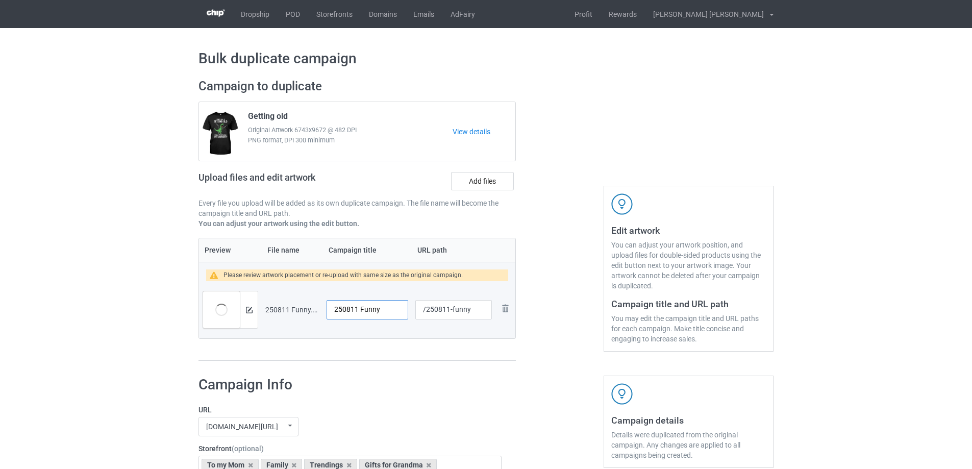
drag, startPoint x: 389, startPoint y: 308, endPoint x: 314, endPoint y: 311, distance: 75.1
click at [314, 311] on tr "Preview and edit artwork 250811 Funny.png 250811 Funny /250811-funny Remove file" at bounding box center [357, 309] width 316 height 57
type input "Son-in-law"
drag, startPoint x: 451, startPoint y: 312, endPoint x: 472, endPoint y: 313, distance: 20.9
click at [472, 313] on input "/250811-funny" at bounding box center [453, 309] width 77 height 19
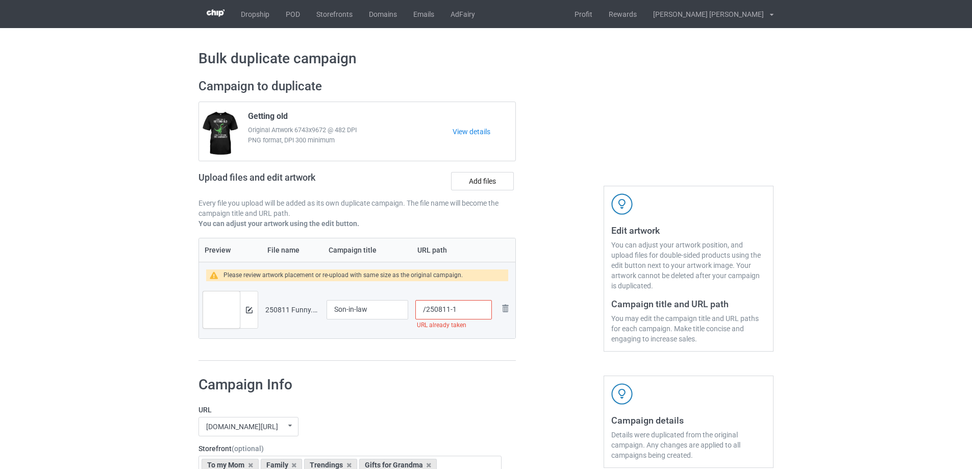
click at [457, 312] on input "/250811-1" at bounding box center [453, 309] width 77 height 19
type input "/250811-11"
click at [248, 313] on img at bounding box center [249, 310] width 7 height 7
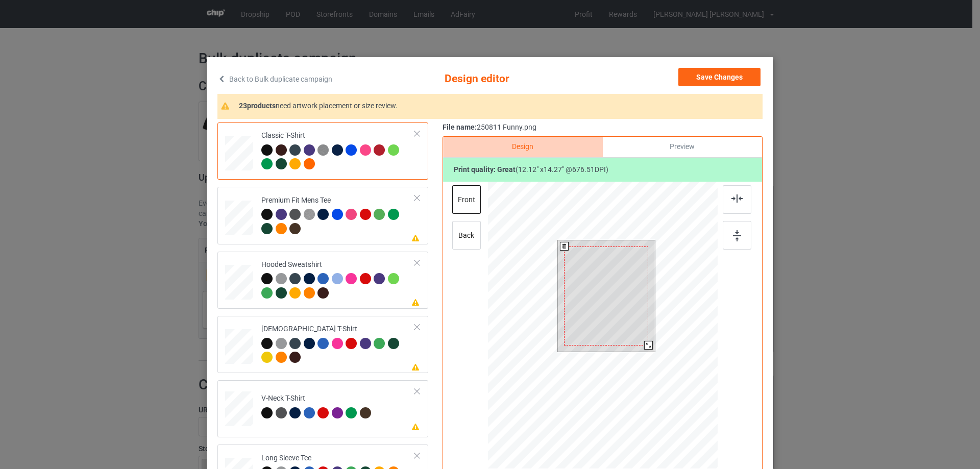
drag, startPoint x: 652, startPoint y: 352, endPoint x: 648, endPoint y: 345, distance: 8.2
click at [648, 345] on div at bounding box center [648, 345] width 9 height 9
drag, startPoint x: 623, startPoint y: 337, endPoint x: 624, endPoint y: 332, distance: 5.6
click at [624, 332] on div at bounding box center [606, 290] width 84 height 99
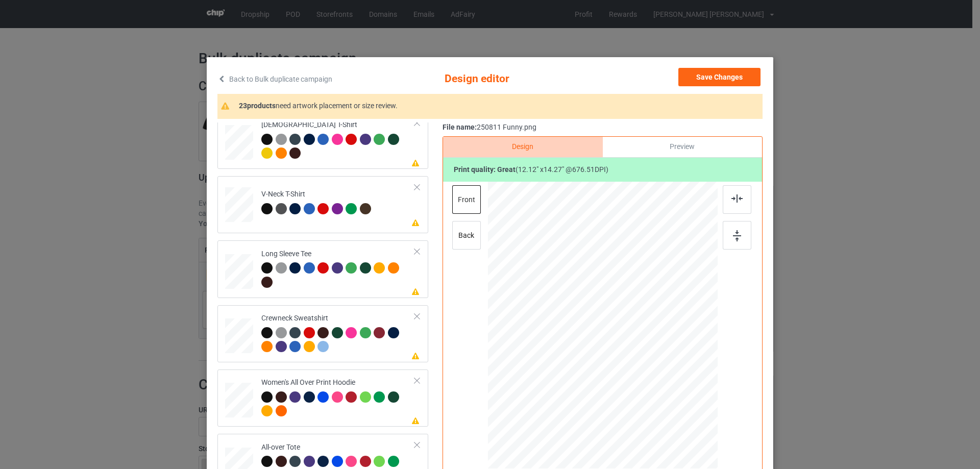
scroll to position [255, 0]
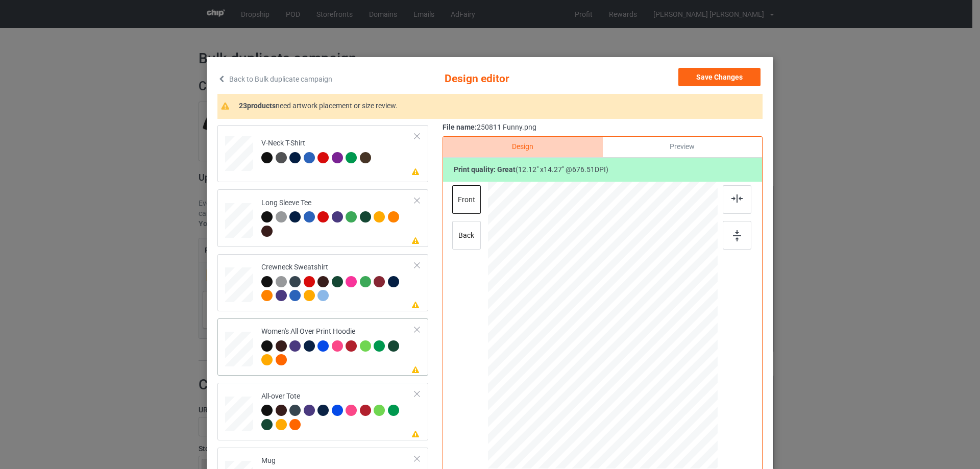
drag, startPoint x: 666, startPoint y: 404, endPoint x: 634, endPoint y: 353, distance: 60.7
click at [649, 353] on div at bounding box center [603, 326] width 230 height 260
drag, startPoint x: 622, startPoint y: 351, endPoint x: 618, endPoint y: 316, distance: 34.9
click at [618, 316] on div at bounding box center [599, 291] width 76 height 90
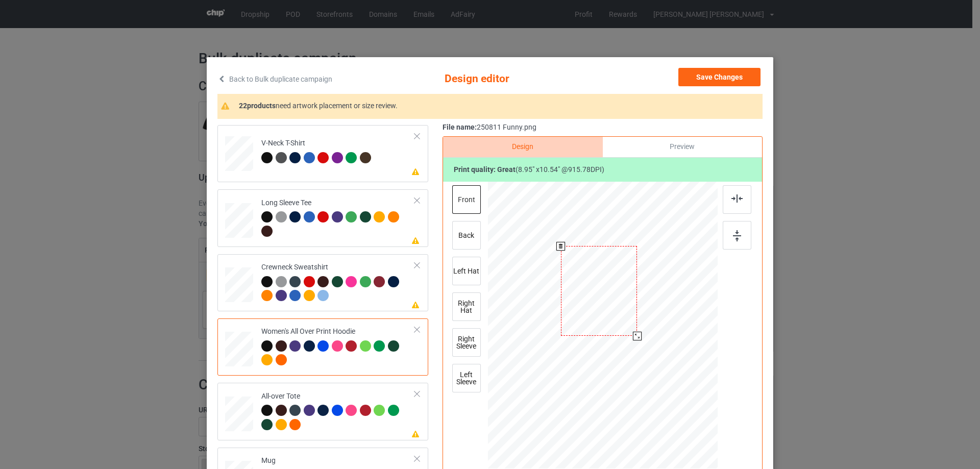
click at [637, 338] on div at bounding box center [637, 336] width 9 height 9
click at [620, 314] on div at bounding box center [600, 290] width 80 height 93
click at [737, 197] on img at bounding box center [736, 198] width 11 height 8
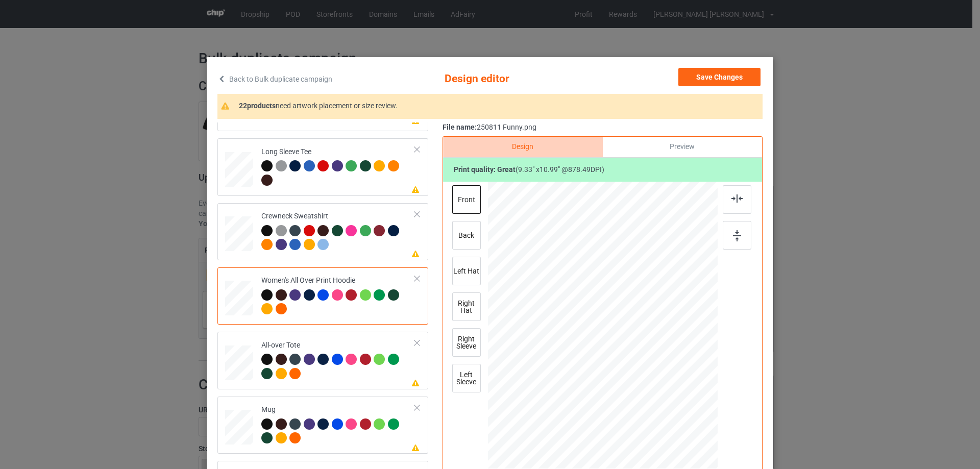
scroll to position [357, 0]
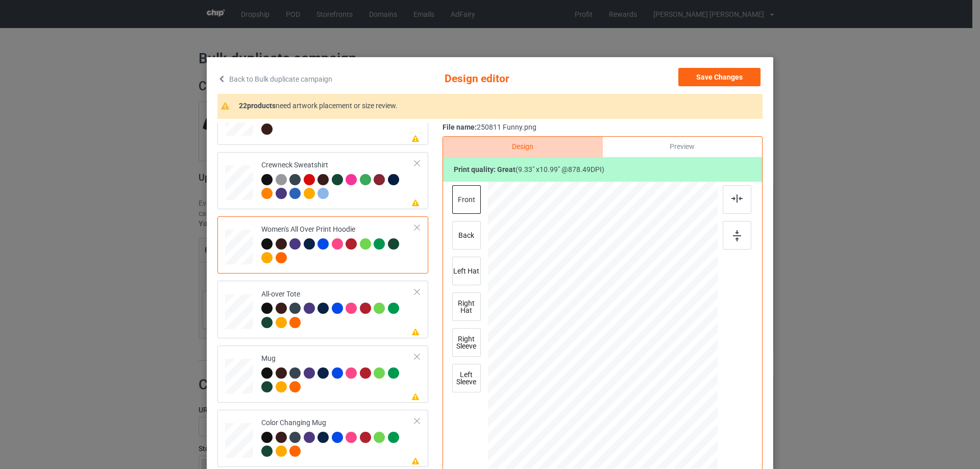
drag, startPoint x: 665, startPoint y: 407, endPoint x: 670, endPoint y: 415, distance: 10.3
click at [673, 415] on div at bounding box center [677, 414] width 9 height 9
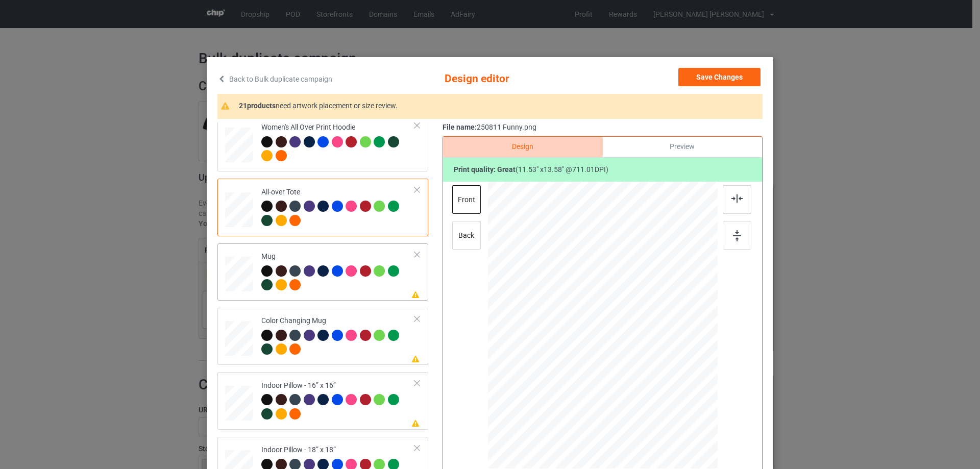
click at [249, 259] on td at bounding box center [240, 271] width 31 height 49
drag, startPoint x: 669, startPoint y: 409, endPoint x: 644, endPoint y: 364, distance: 50.9
click at [644, 364] on div at bounding box center [603, 324] width 230 height 95
drag, startPoint x: 614, startPoint y: 355, endPoint x: 677, endPoint y: 355, distance: 62.8
click at [677, 355] on div at bounding box center [666, 325] width 76 height 89
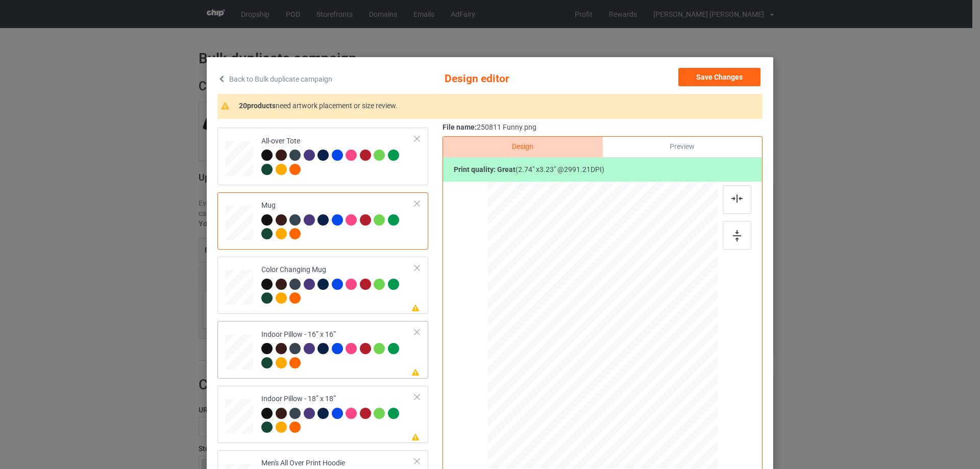
scroll to position [561, 0]
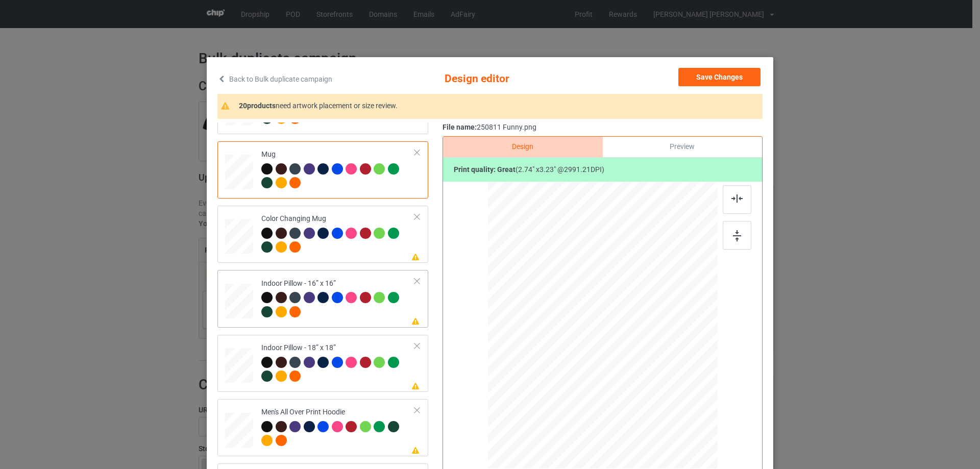
click at [665, 401] on div at bounding box center [669, 403] width 9 height 9
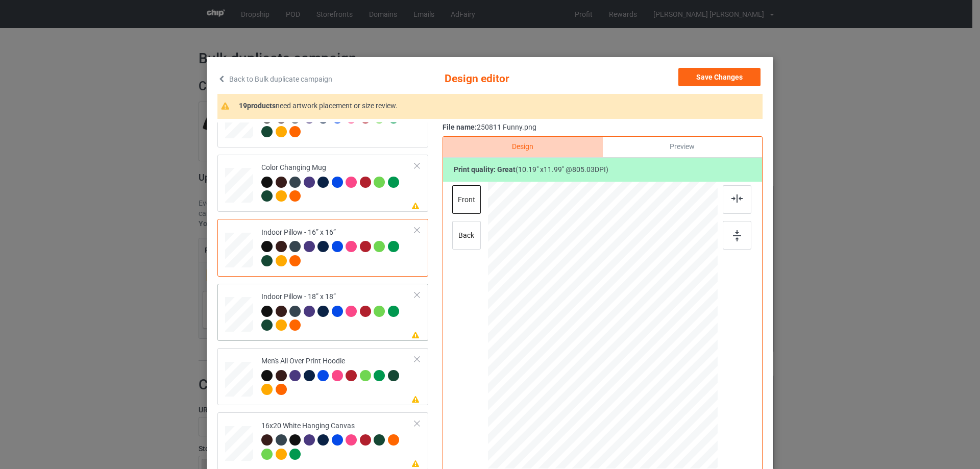
drag, startPoint x: 257, startPoint y: 324, endPoint x: 277, endPoint y: 325, distance: 19.9
click at [256, 324] on td "Please review artwork placement Indoor Pillow - 18” x 18”" at bounding box center [338, 312] width 165 height 49
drag, startPoint x: 668, startPoint y: 404, endPoint x: 370, endPoint y: 314, distance: 310.9
click at [666, 399] on div at bounding box center [668, 403] width 9 height 9
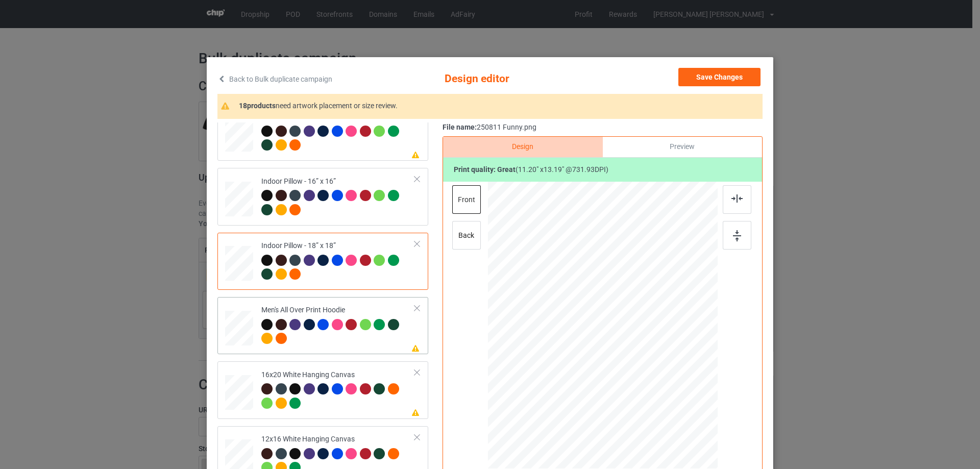
drag, startPoint x: 670, startPoint y: 407, endPoint x: 651, endPoint y: 366, distance: 45.0
click at [651, 366] on div at bounding box center [603, 325] width 230 height 244
drag, startPoint x: 609, startPoint y: 348, endPoint x: 609, endPoint y: 325, distance: 23.0
click at [609, 325] on div at bounding box center [602, 302] width 84 height 99
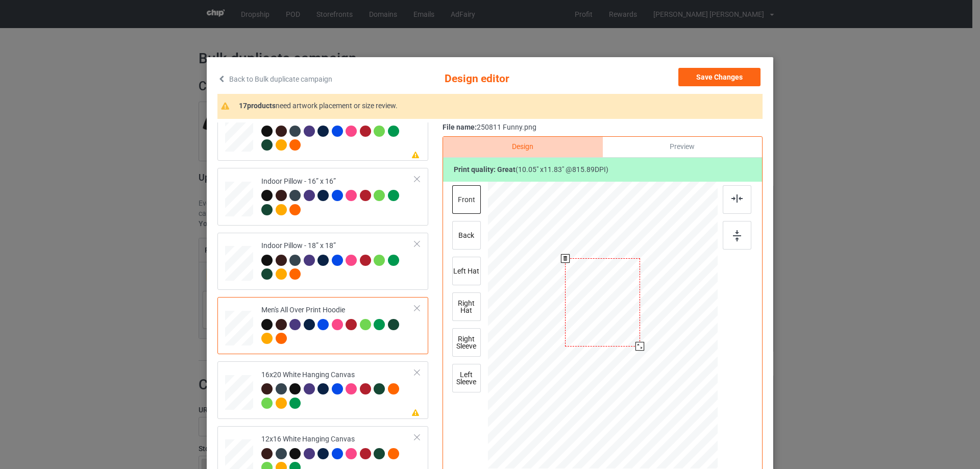
drag, startPoint x: 641, startPoint y: 353, endPoint x: 639, endPoint y: 345, distance: 8.1
click at [639, 345] on div at bounding box center [639, 346] width 9 height 9
drag, startPoint x: 620, startPoint y: 333, endPoint x: 620, endPoint y: 327, distance: 5.6
click at [620, 327] on div at bounding box center [602, 297] width 74 height 88
click at [733, 199] on img at bounding box center [736, 198] width 11 height 8
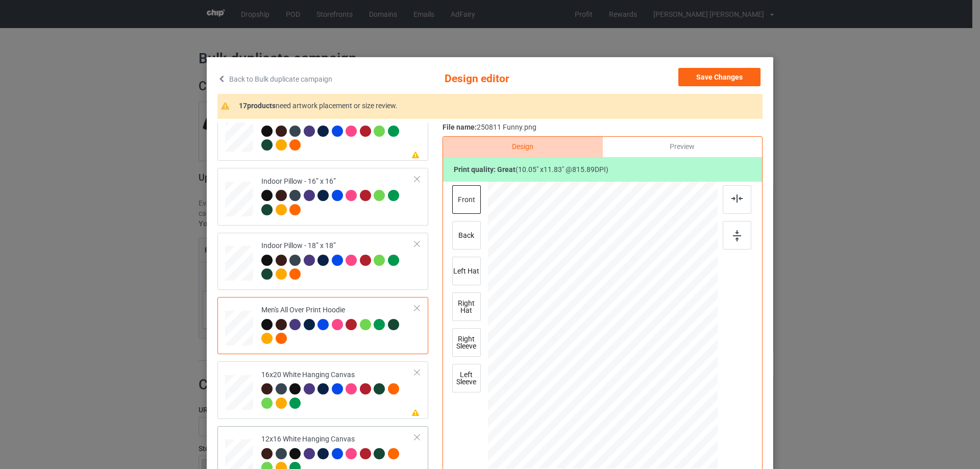
scroll to position [765, 0]
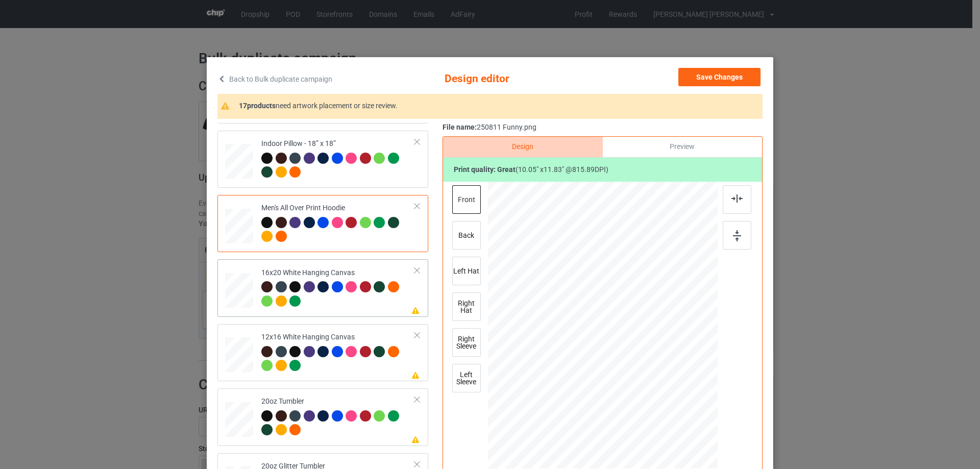
click at [256, 278] on td "Please review artwork placement 16x20 White Hanging Canvas" at bounding box center [338, 287] width 165 height 49
drag, startPoint x: 674, startPoint y: 448, endPoint x: 680, endPoint y: 467, distance: 19.7
click at [680, 467] on div at bounding box center [603, 325] width 230 height 287
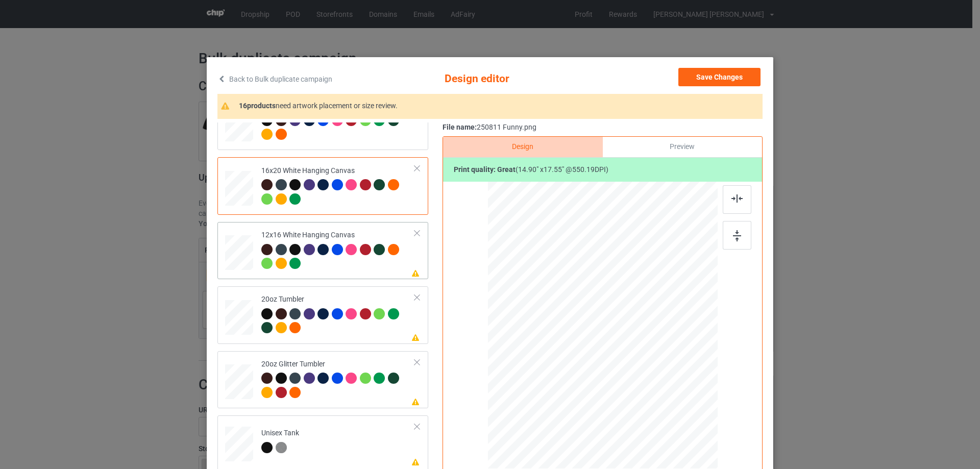
drag, startPoint x: 664, startPoint y: 402, endPoint x: 684, endPoint y: 448, distance: 50.5
click at [684, 448] on div at bounding box center [602, 325] width 216 height 287
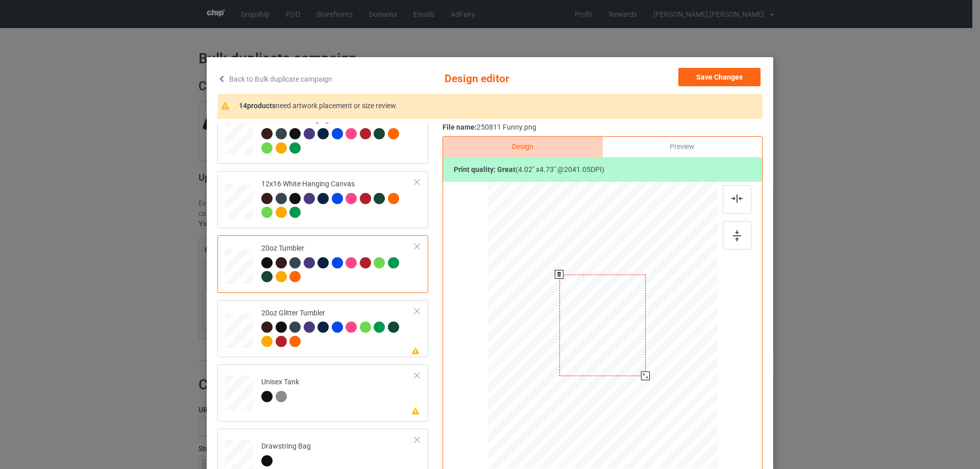
drag, startPoint x: 664, startPoint y: 404, endPoint x: 639, endPoint y: 365, distance: 46.8
click at [640, 366] on div at bounding box center [601, 325] width 217 height 132
drag, startPoint x: 623, startPoint y: 353, endPoint x: 569, endPoint y: 349, distance: 54.2
click at [569, 349] on div at bounding box center [548, 321] width 74 height 87
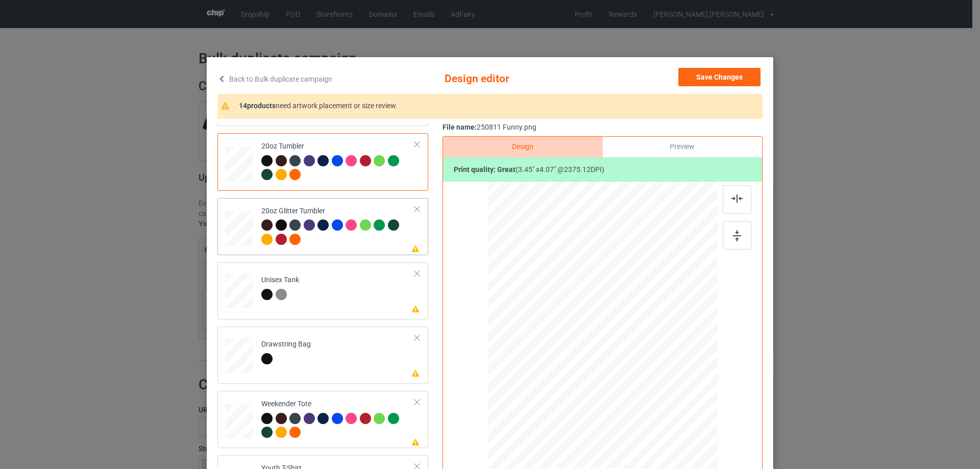
drag, startPoint x: 663, startPoint y: 402, endPoint x: 632, endPoint y: 373, distance: 42.6
click at [636, 373] on div at bounding box center [640, 369] width 9 height 9
drag, startPoint x: 546, startPoint y: 354, endPoint x: 556, endPoint y: 354, distance: 9.2
click at [556, 354] on div at bounding box center [551, 318] width 76 height 89
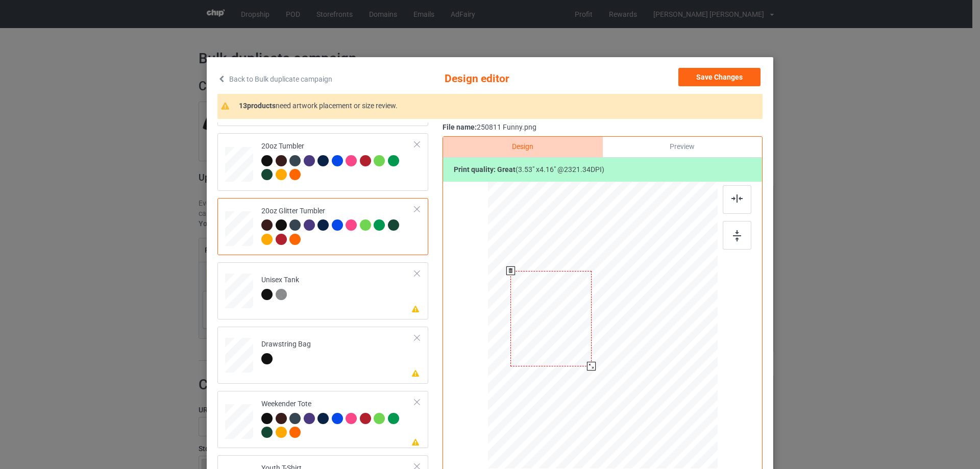
click at [587, 369] on div at bounding box center [591, 366] width 9 height 9
click at [570, 359] on div at bounding box center [550, 319] width 81 height 95
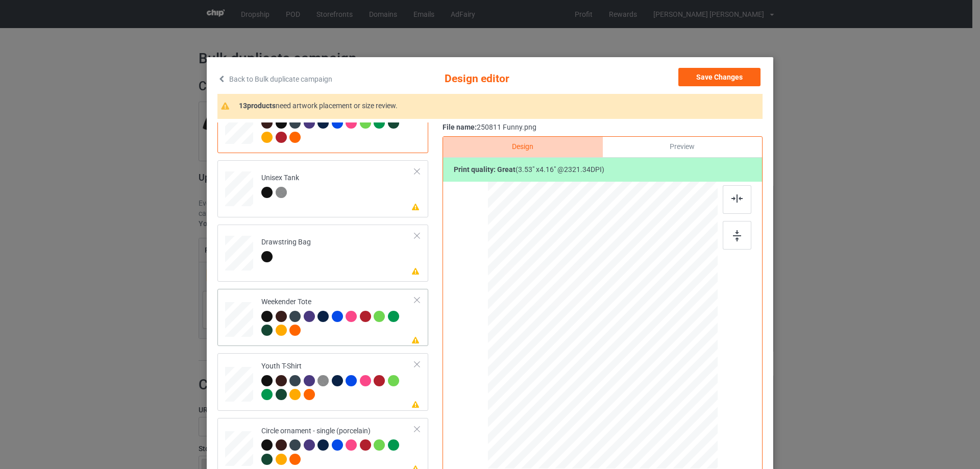
drag, startPoint x: 667, startPoint y: 406, endPoint x: 657, endPoint y: 375, distance: 32.6
click at [657, 375] on div at bounding box center [602, 326] width 229 height 148
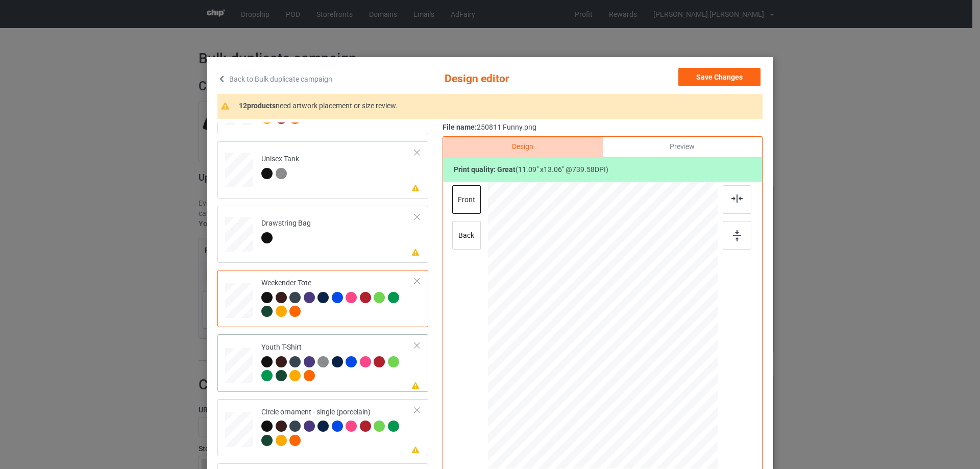
drag, startPoint x: 240, startPoint y: 359, endPoint x: 268, endPoint y: 360, distance: 28.1
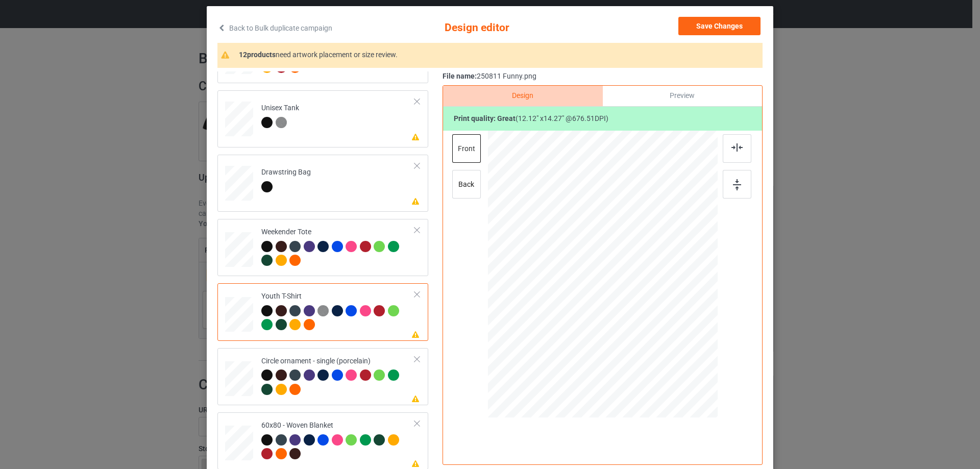
drag, startPoint x: 243, startPoint y: 387, endPoint x: 462, endPoint y: 383, distance: 218.9
click at [668, 353] on div at bounding box center [669, 353] width 9 height 9
click at [655, 339] on div at bounding box center [602, 279] width 134 height 158
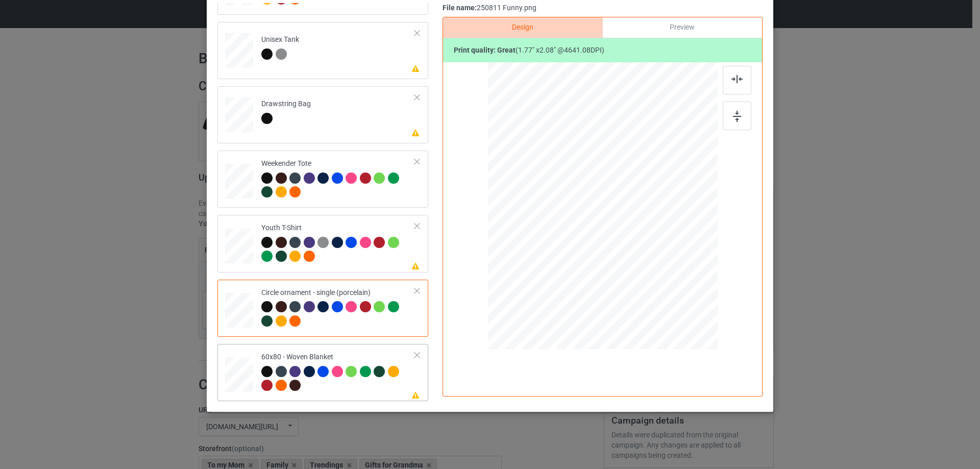
drag, startPoint x: 659, startPoint y: 278, endPoint x: 672, endPoint y: 322, distance: 46.0
click at [672, 322] on div at bounding box center [602, 206] width 209 height 278
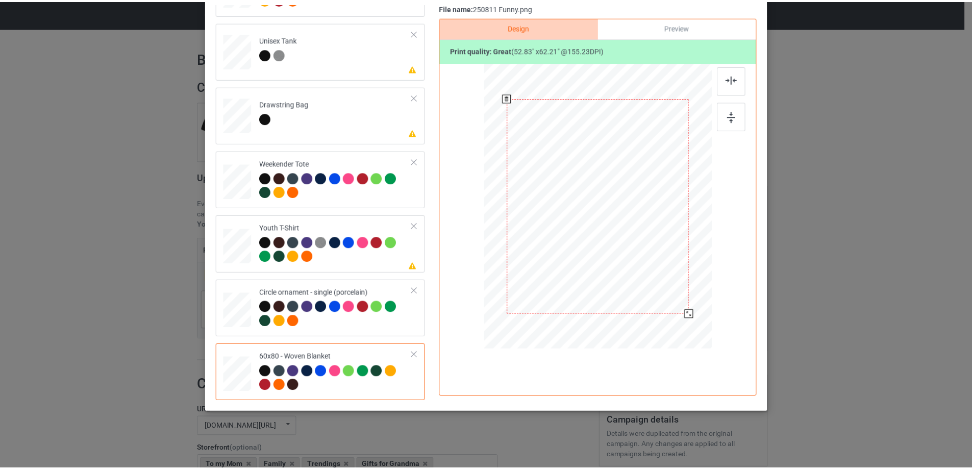
scroll to position [18, 0]
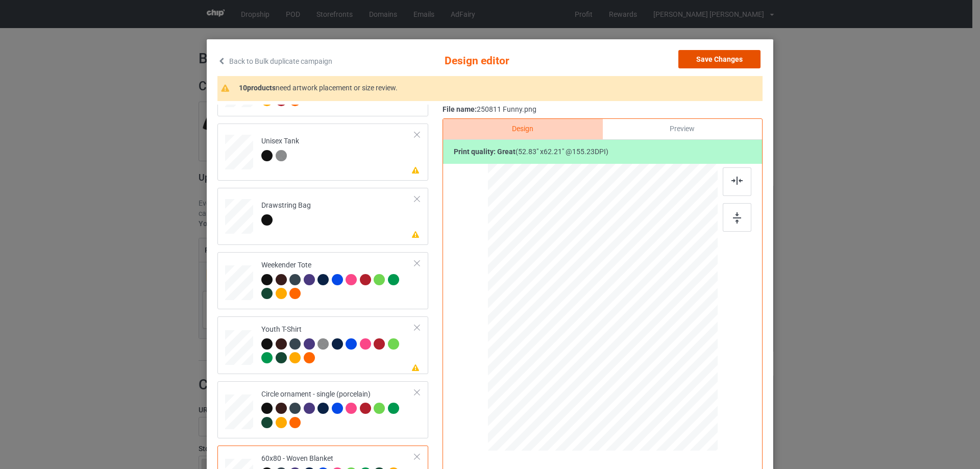
click at [733, 63] on button "Save Changes" at bounding box center [719, 59] width 82 height 18
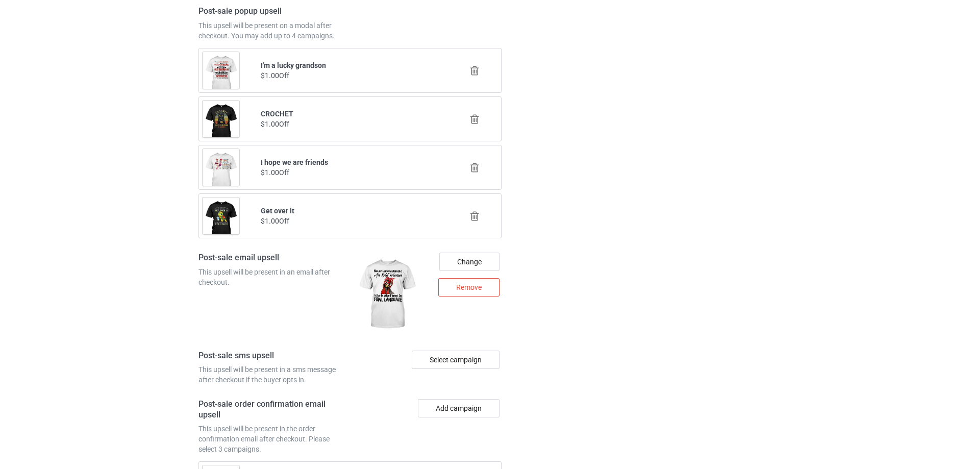
scroll to position [1298, 0]
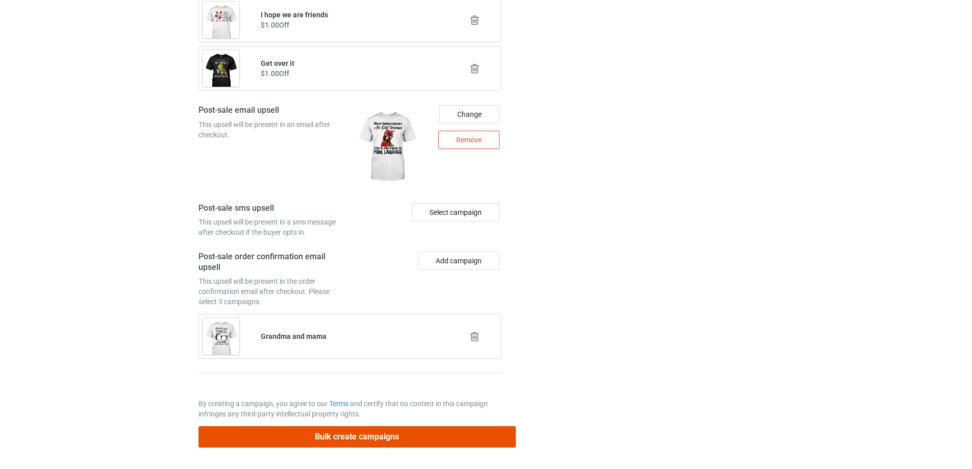
click at [456, 441] on button "Bulk create campaigns" at bounding box center [356, 436] width 317 height 21
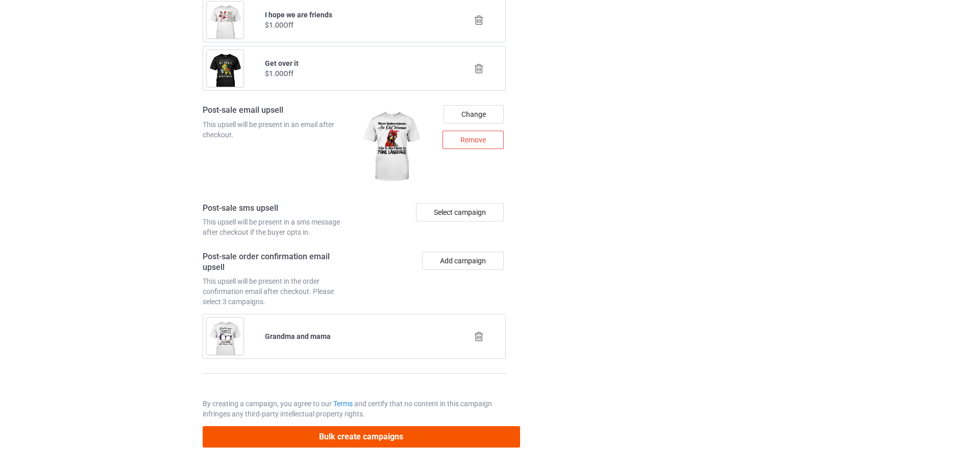
scroll to position [0, 0]
